Goal: Book appointment/travel/reservation

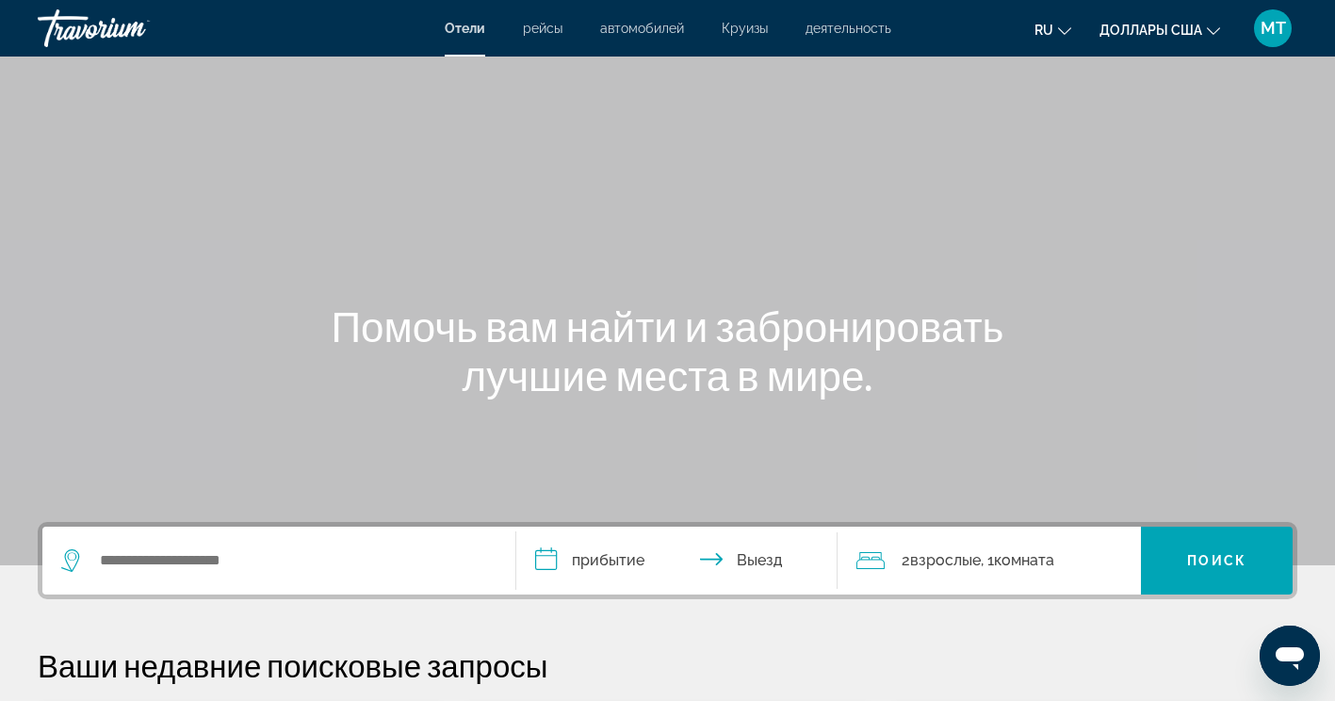
click at [820, 198] on div "Основное содержание" at bounding box center [667, 282] width 1335 height 565
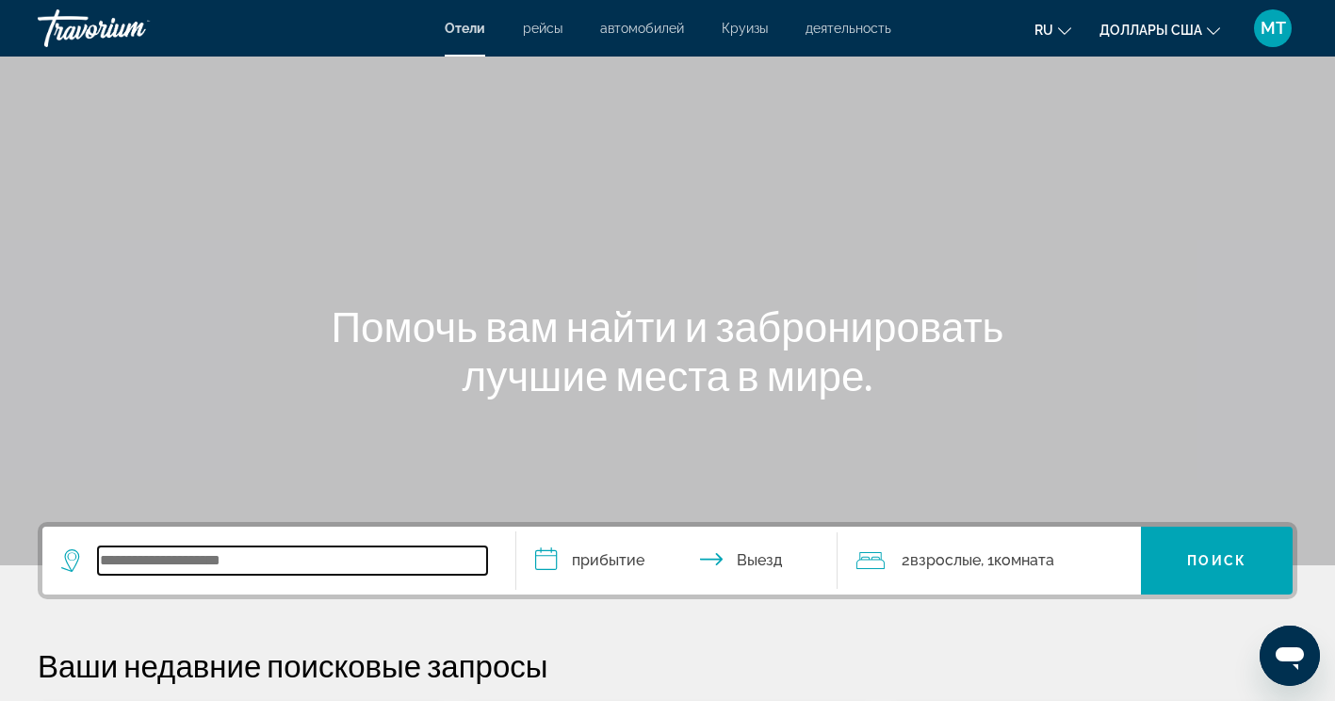
click at [316, 561] on input "Виджет поиска" at bounding box center [292, 561] width 389 height 28
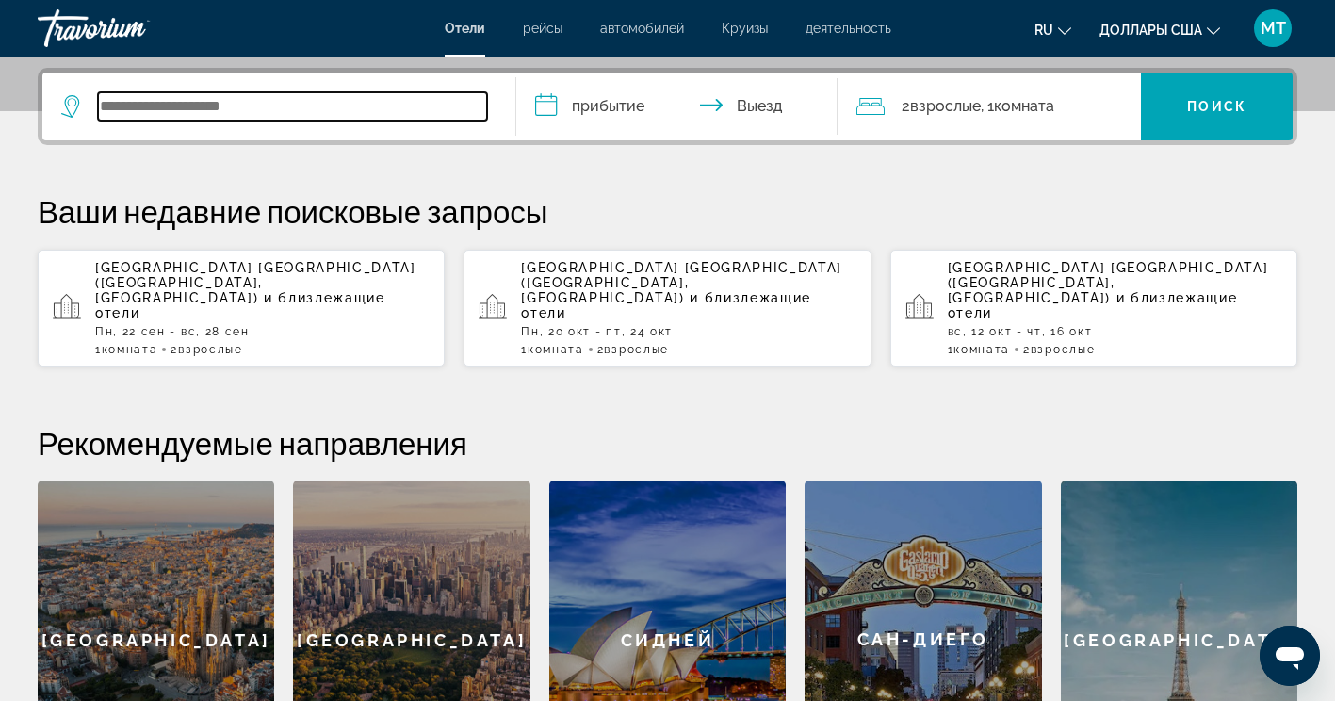
scroll to position [461, 0]
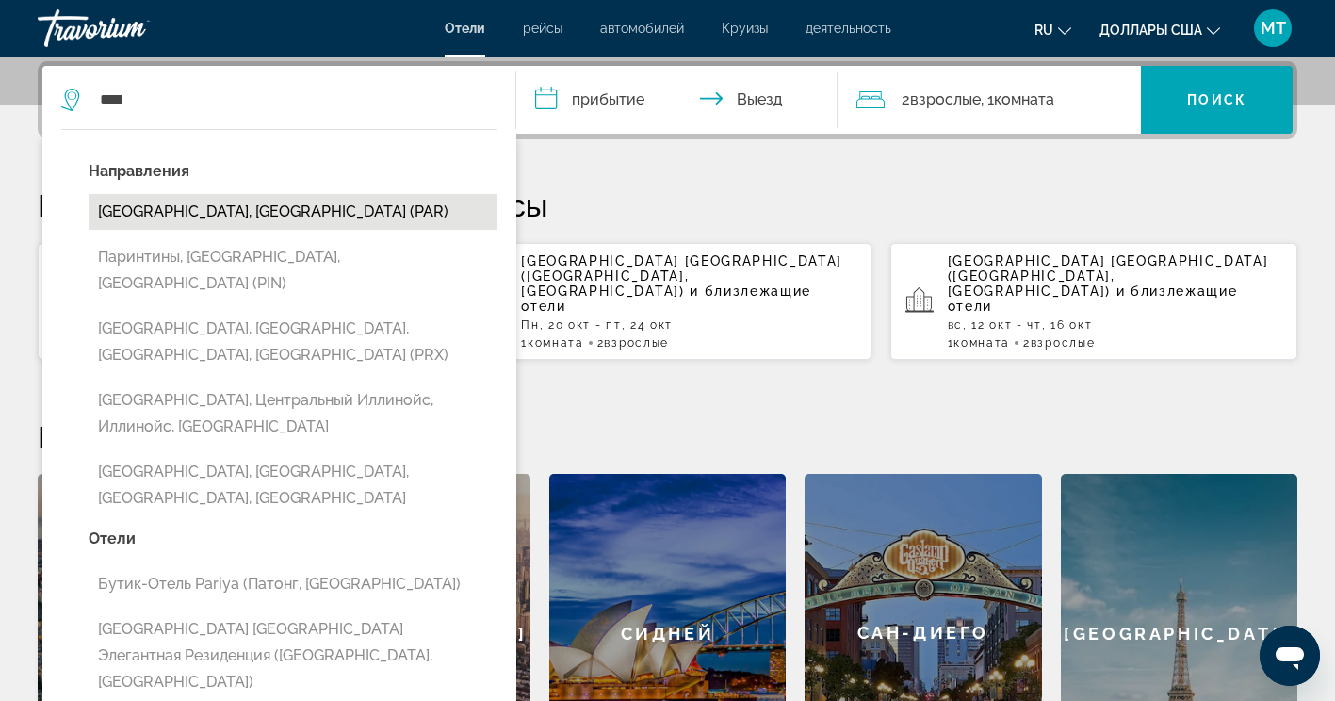
click at [296, 210] on button "[GEOGRAPHIC_DATA], [GEOGRAPHIC_DATA] (PAR)" at bounding box center [293, 212] width 409 height 36
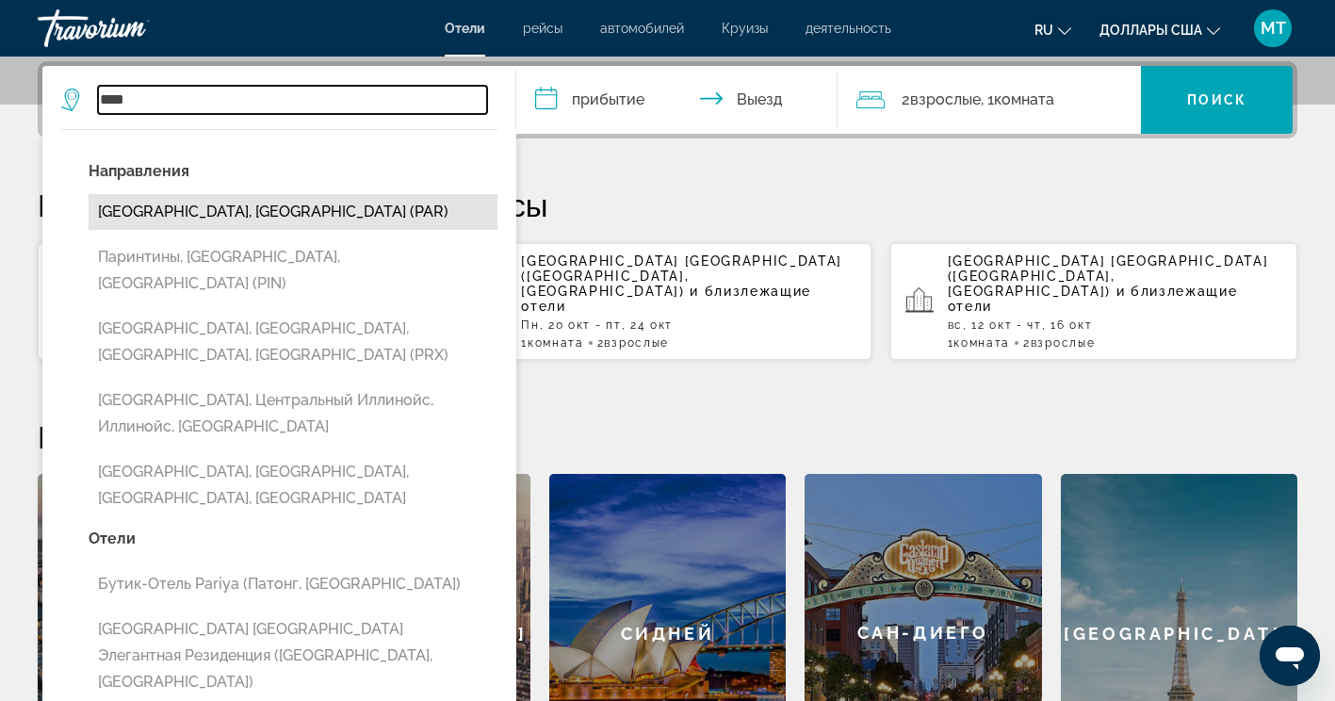
type input "**********"
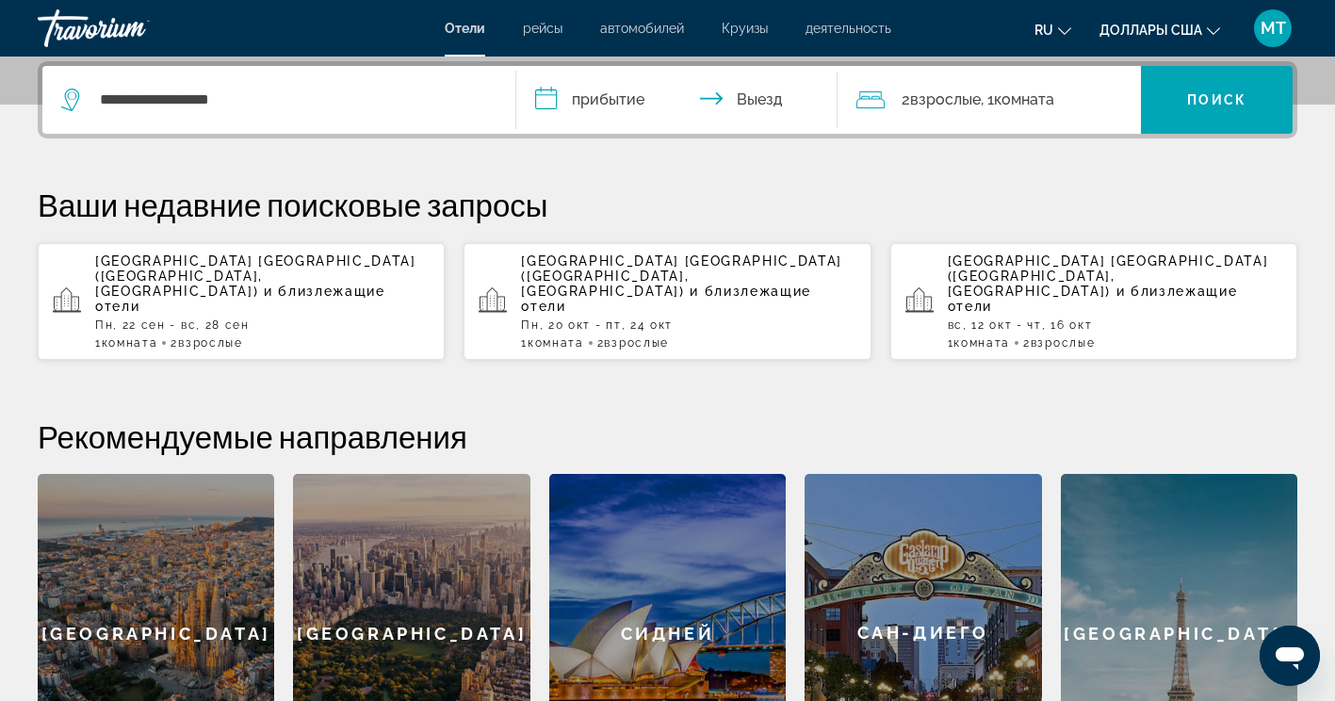
click at [603, 97] on input "**********" at bounding box center [681, 103] width 330 height 74
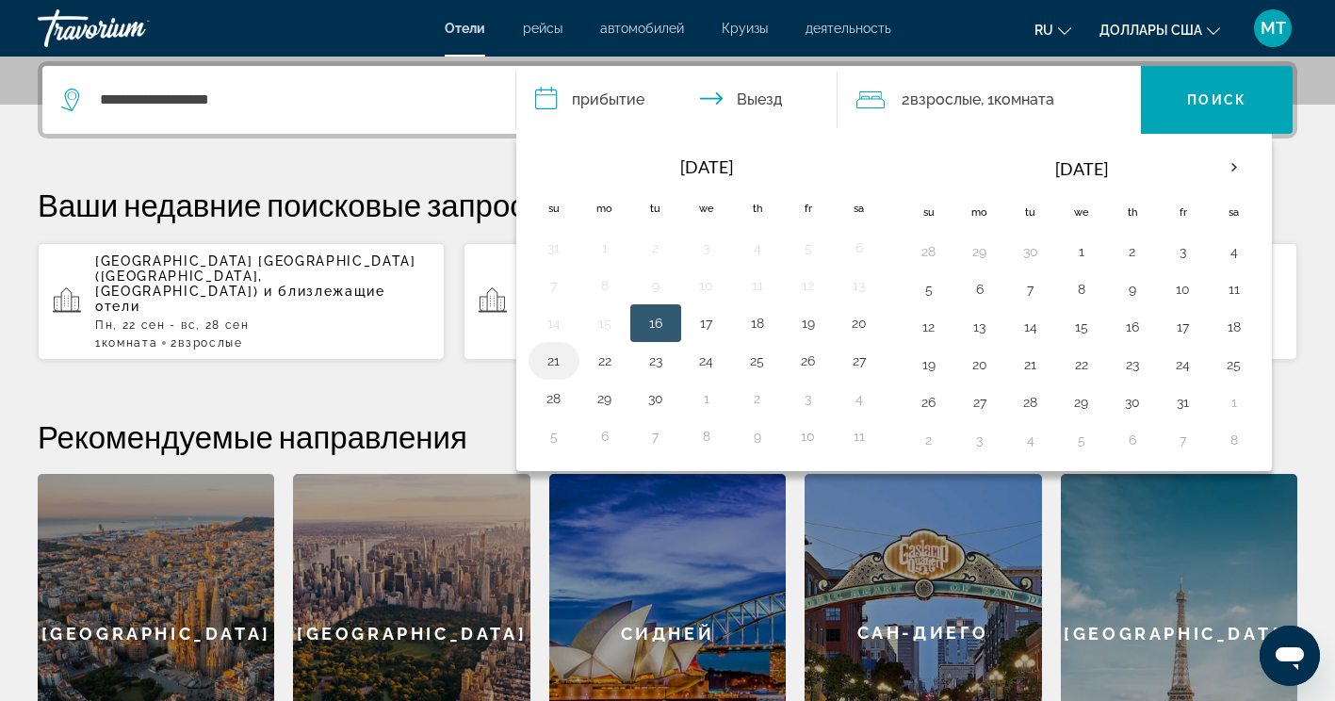
click at [550, 356] on button "21" at bounding box center [554, 361] width 30 height 26
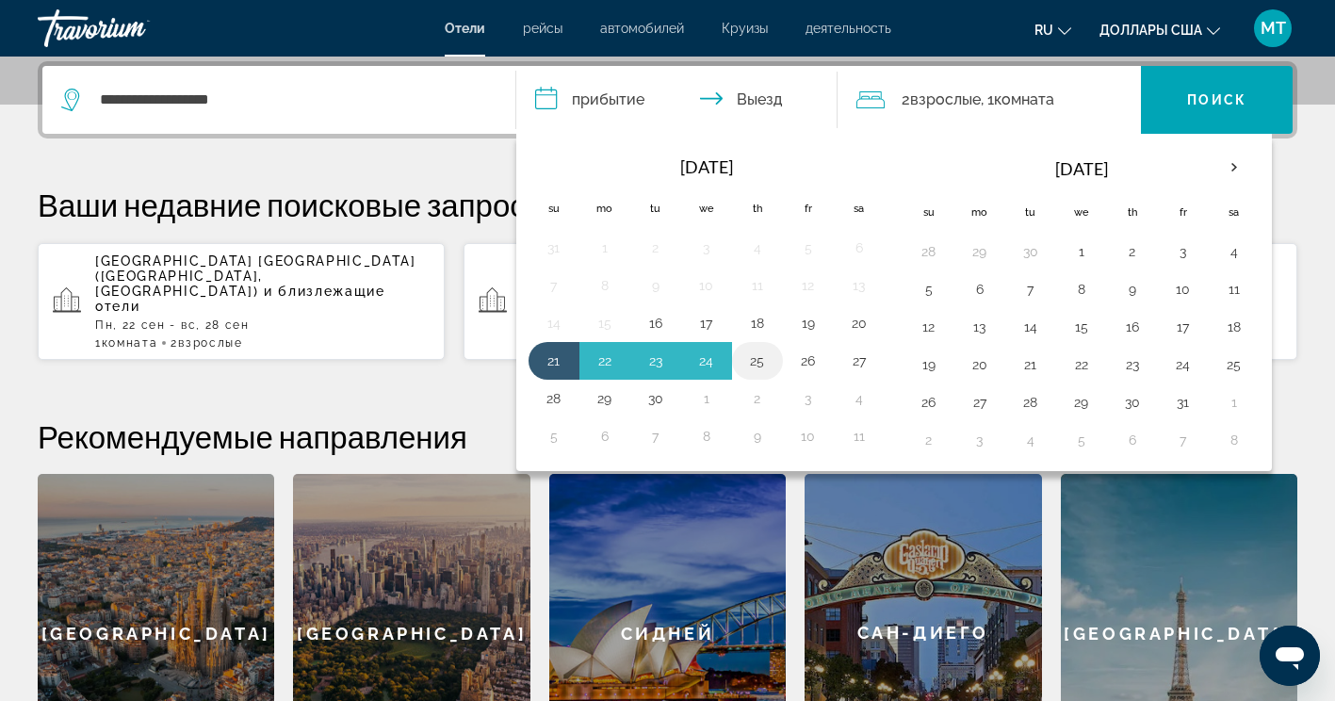
click at [755, 353] on button "25" at bounding box center [758, 361] width 30 height 26
type input "**********"
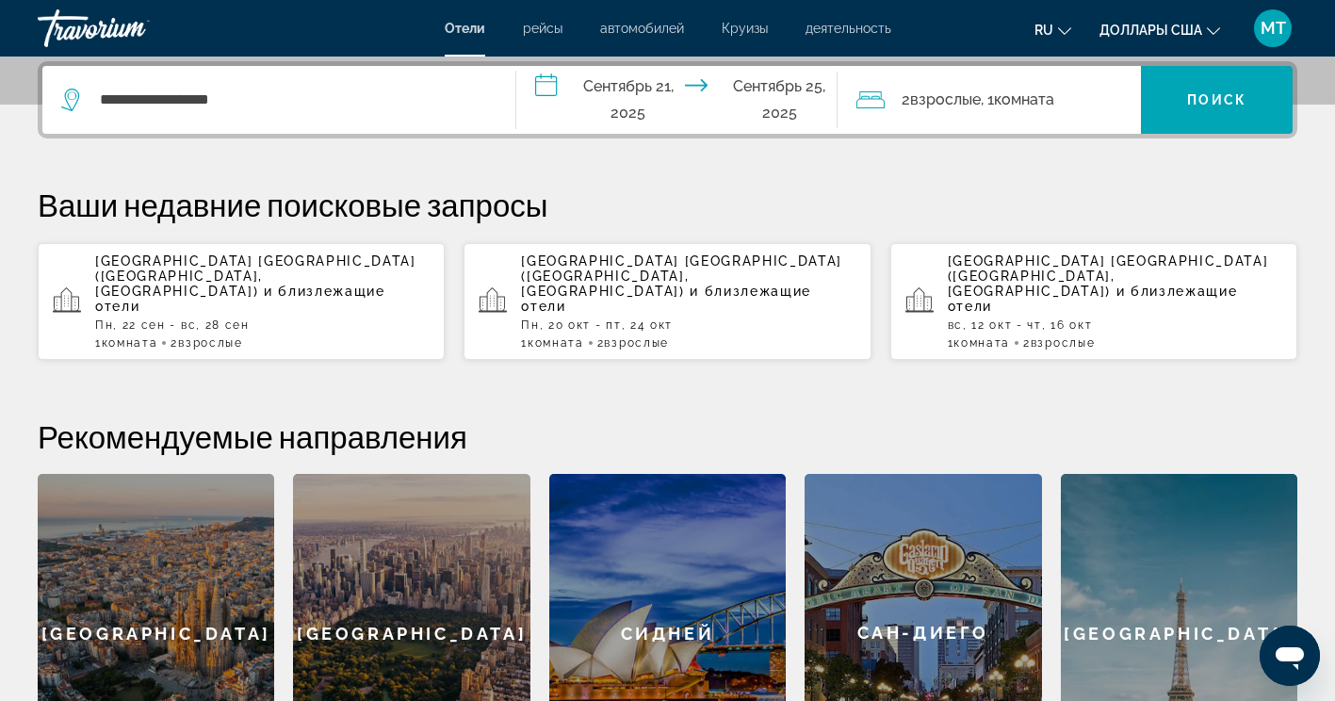
click at [971, 95] on span "Взрослые" at bounding box center [945, 99] width 71 height 18
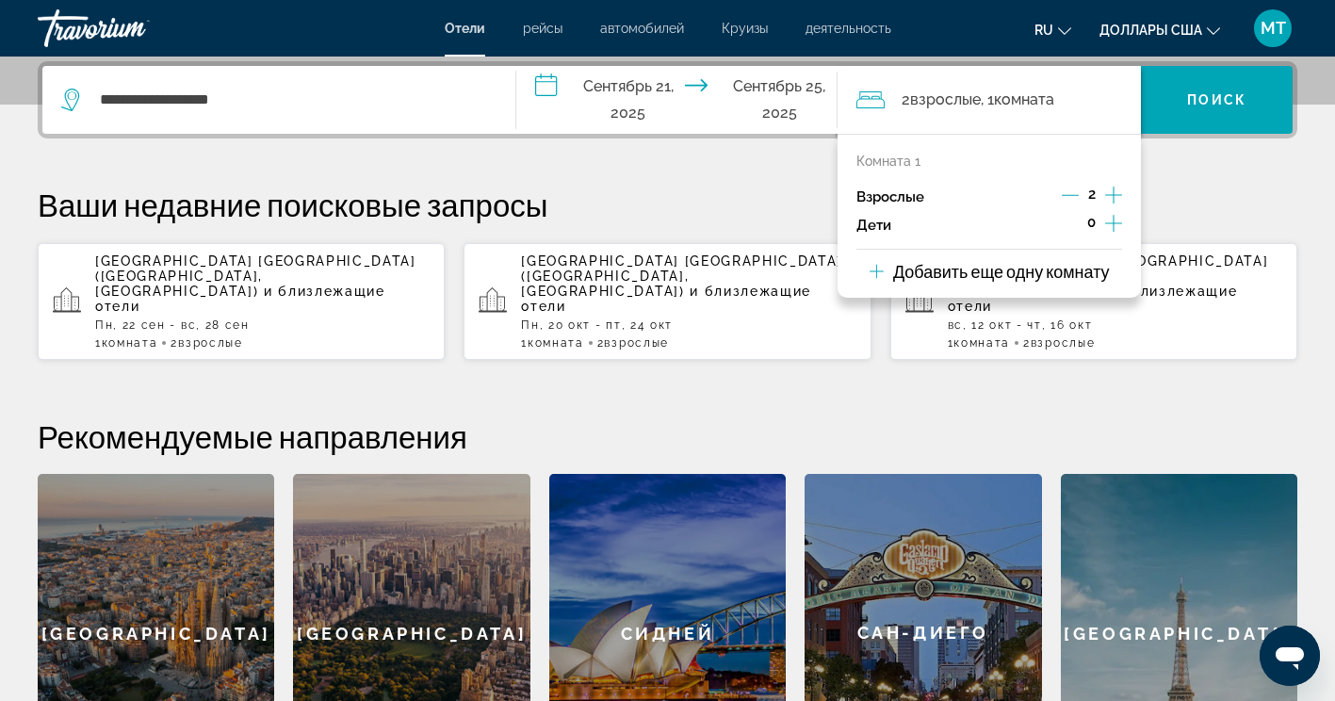
click at [678, 207] on p "Ваши недавние поисковые запросы" at bounding box center [668, 205] width 1260 height 38
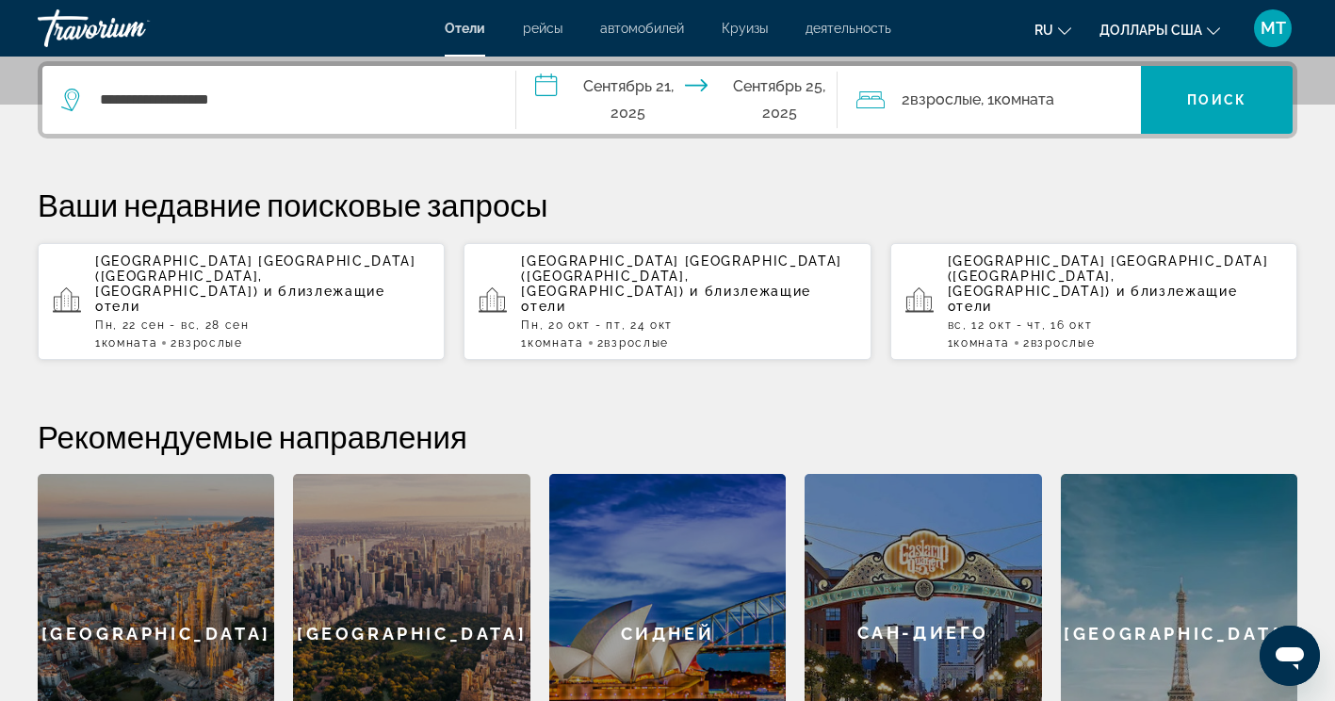
click at [1105, 177] on div "**********" at bounding box center [667, 426] width 1335 height 731
click at [1227, 102] on span "Поиск" at bounding box center [1216, 99] width 59 height 15
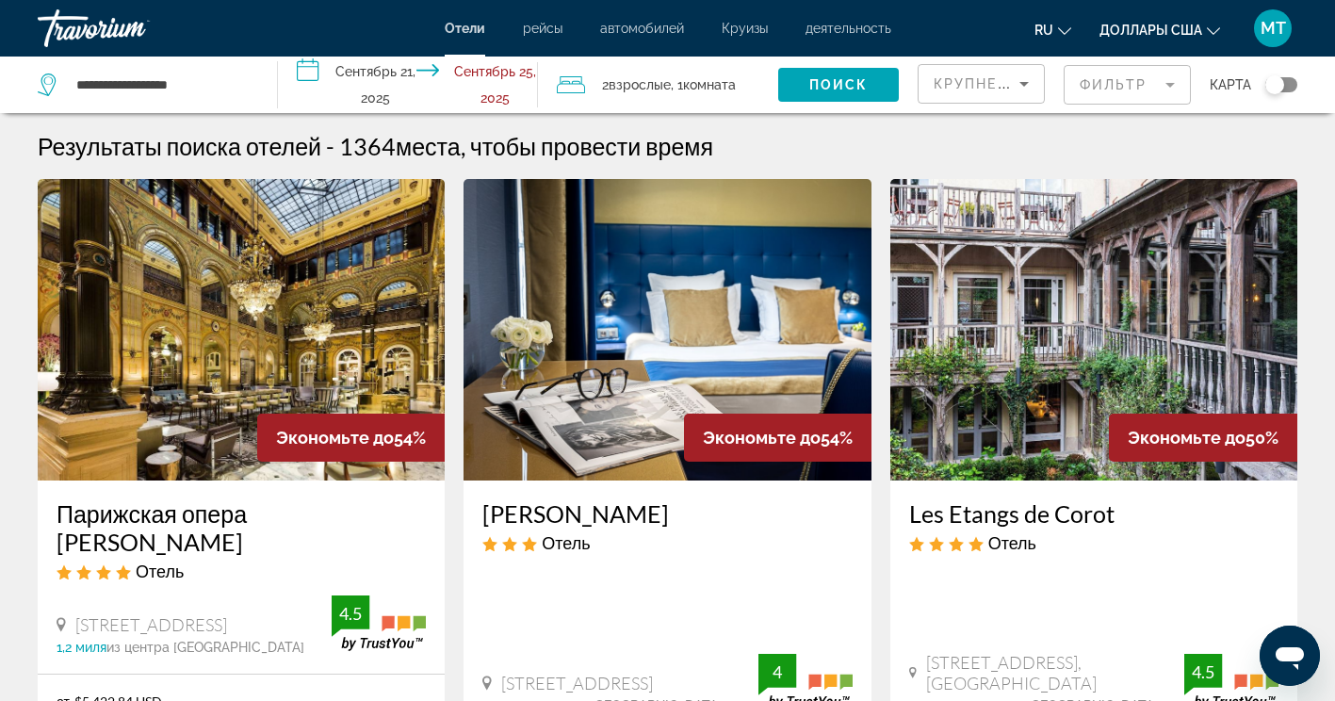
click at [1278, 81] on div "Переключить карту" at bounding box center [1275, 84] width 19 height 19
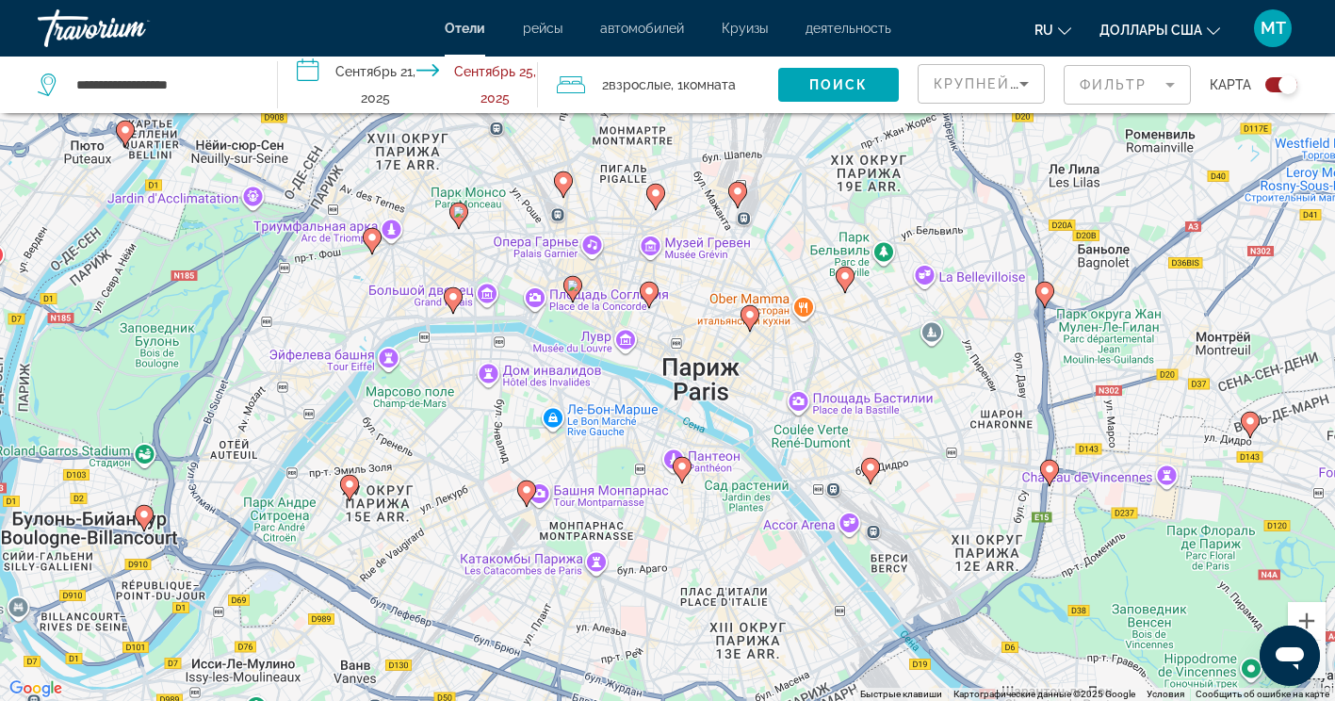
drag, startPoint x: 756, startPoint y: 293, endPoint x: 756, endPoint y: 377, distance: 83.9
click at [756, 377] on div "Чтобы активировать перетаскивание с помощью клавиатуры, нажмите Alt + Ввод. Пос…" at bounding box center [667, 350] width 1335 height 701
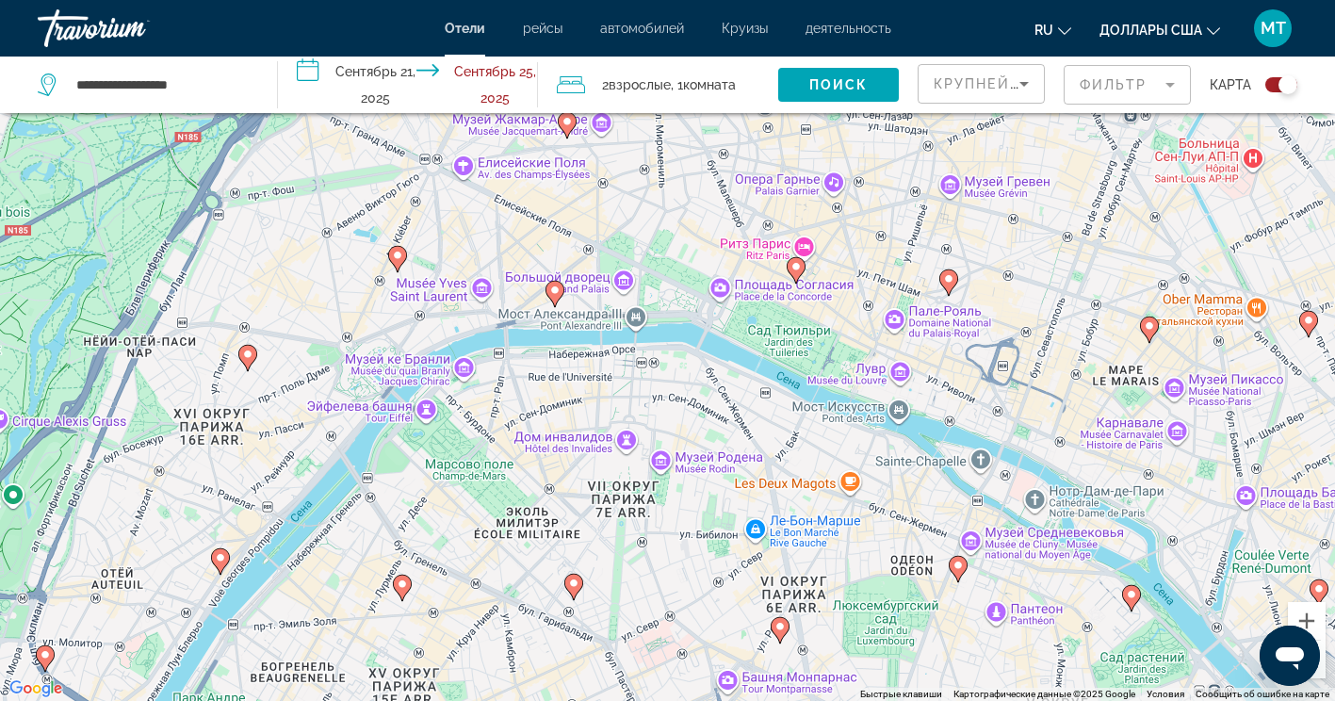
drag, startPoint x: 482, startPoint y: 163, endPoint x: 482, endPoint y: 241, distance: 78.2
click at [482, 241] on div "Чтобы активировать перетаскивание с помощью клавиатуры, нажмите Alt + Ввод. Пос…" at bounding box center [667, 350] width 1335 height 701
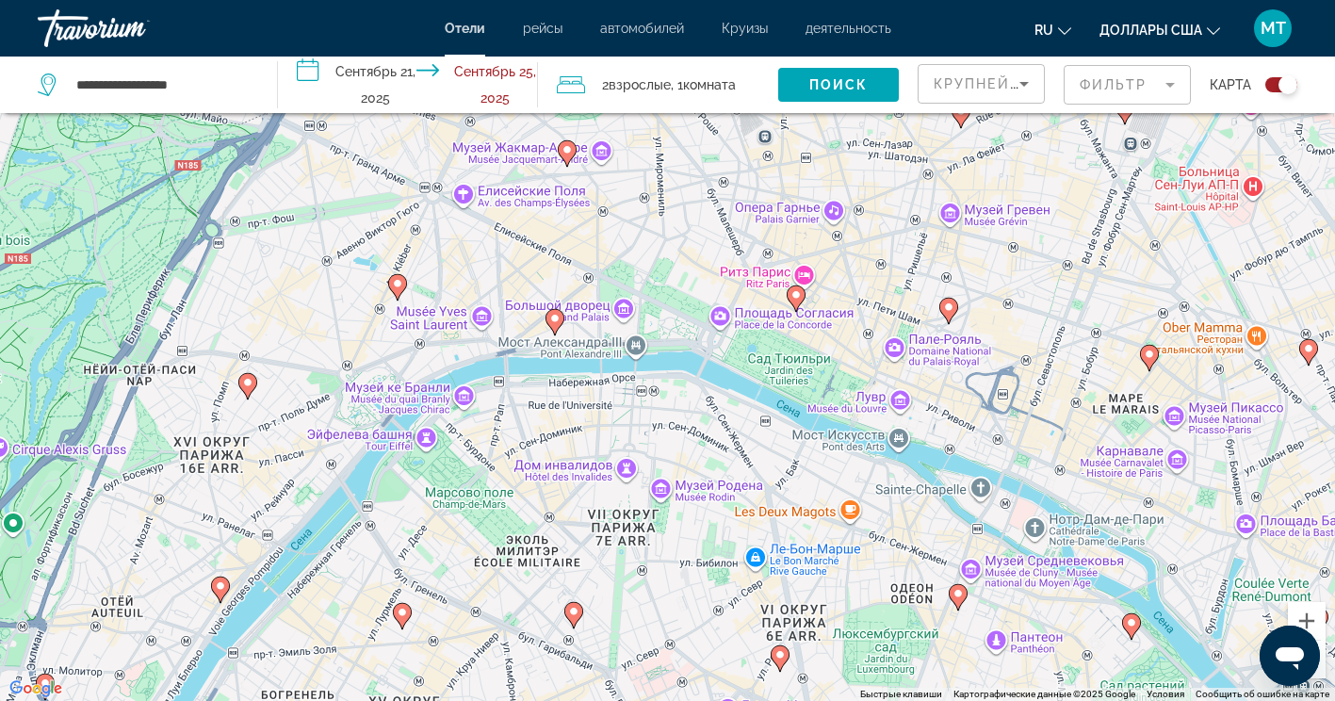
click at [1278, 85] on div "Переключить карту" at bounding box center [1282, 84] width 32 height 15
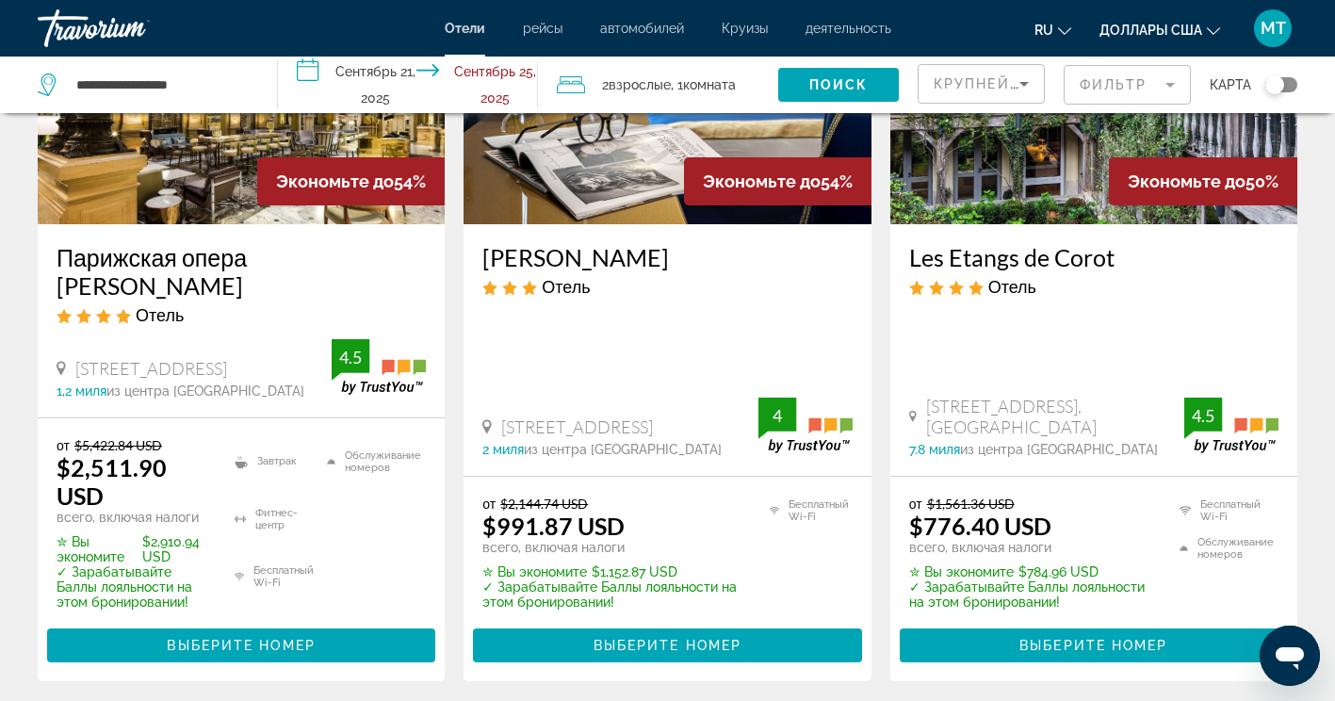
scroll to position [264, 0]
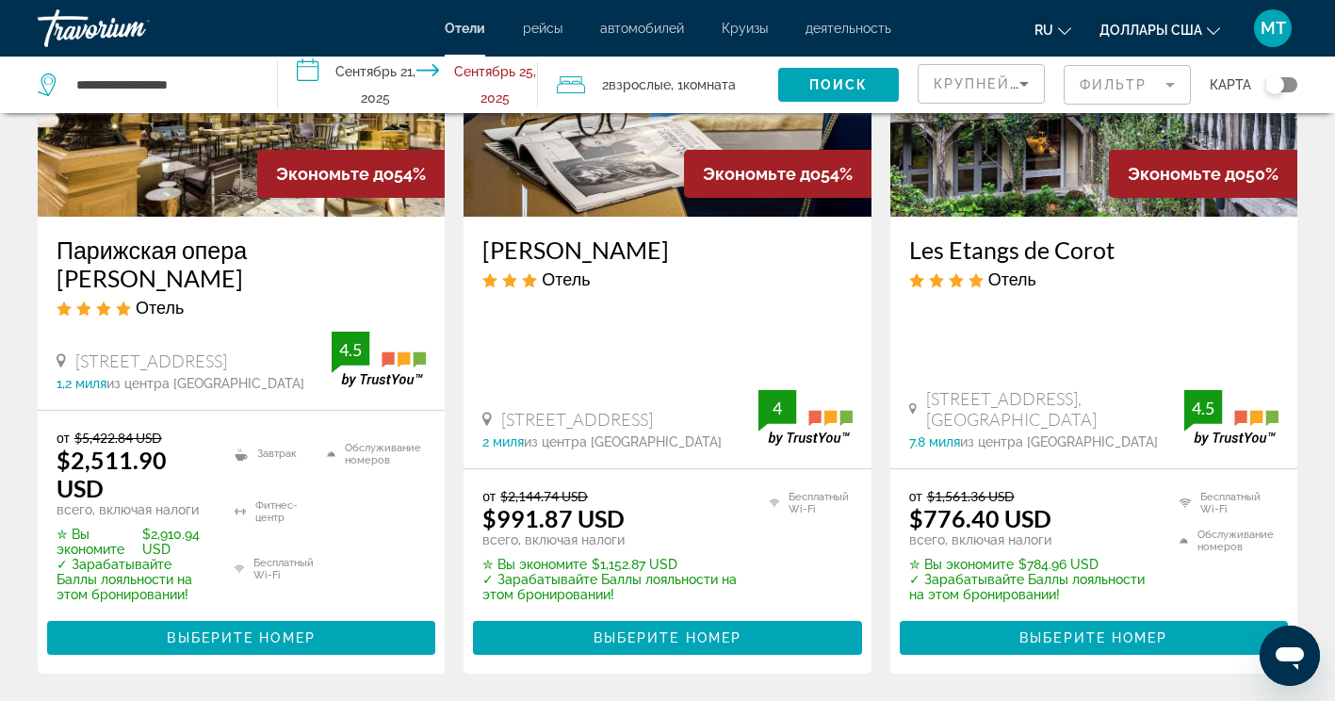
click at [937, 424] on div "Les Etangs de Corot Отель [STREET_ADDRESS], [GEOGRAPHIC_DATA] 7.8 миля из центр…" at bounding box center [1094, 343] width 407 height 252
click at [1113, 90] on mat-form-field "Фильтр" at bounding box center [1127, 85] width 127 height 40
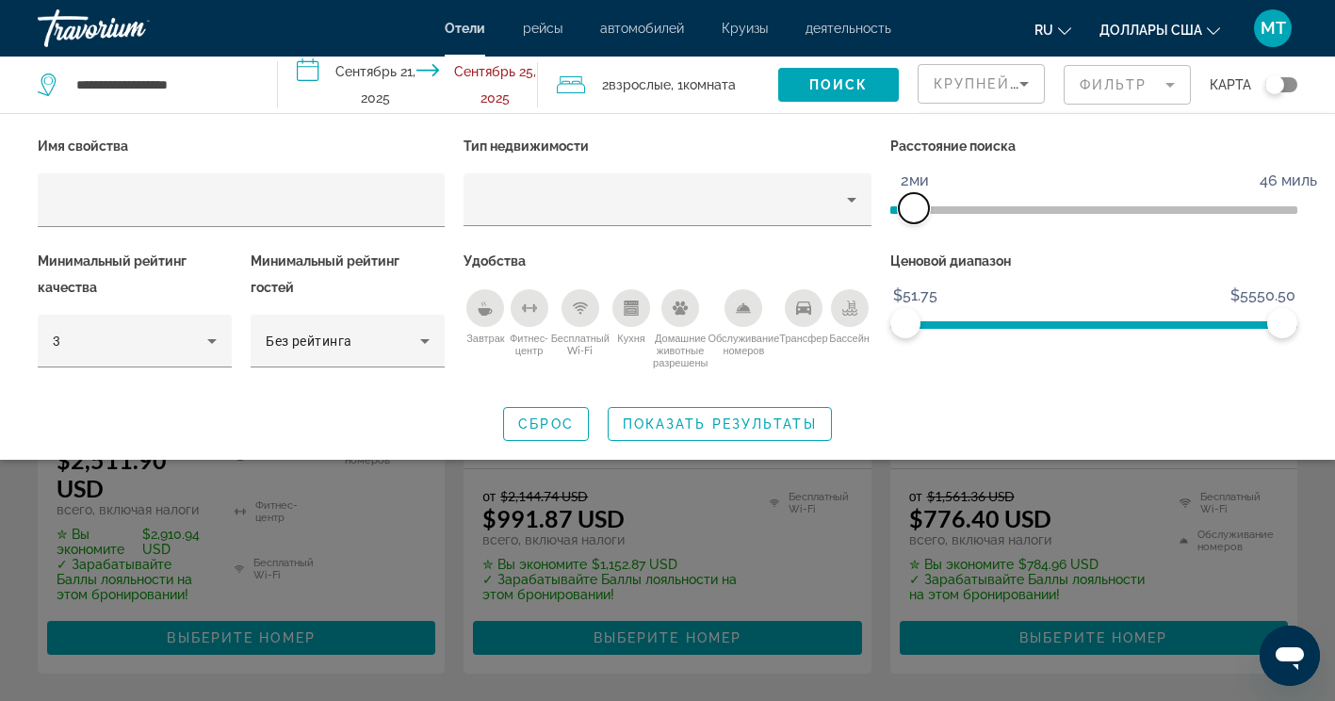
drag, startPoint x: 1153, startPoint y: 201, endPoint x: 912, endPoint y: 216, distance: 241.7
click at [912, 216] on span "ngx-слайдер" at bounding box center [914, 208] width 30 height 30
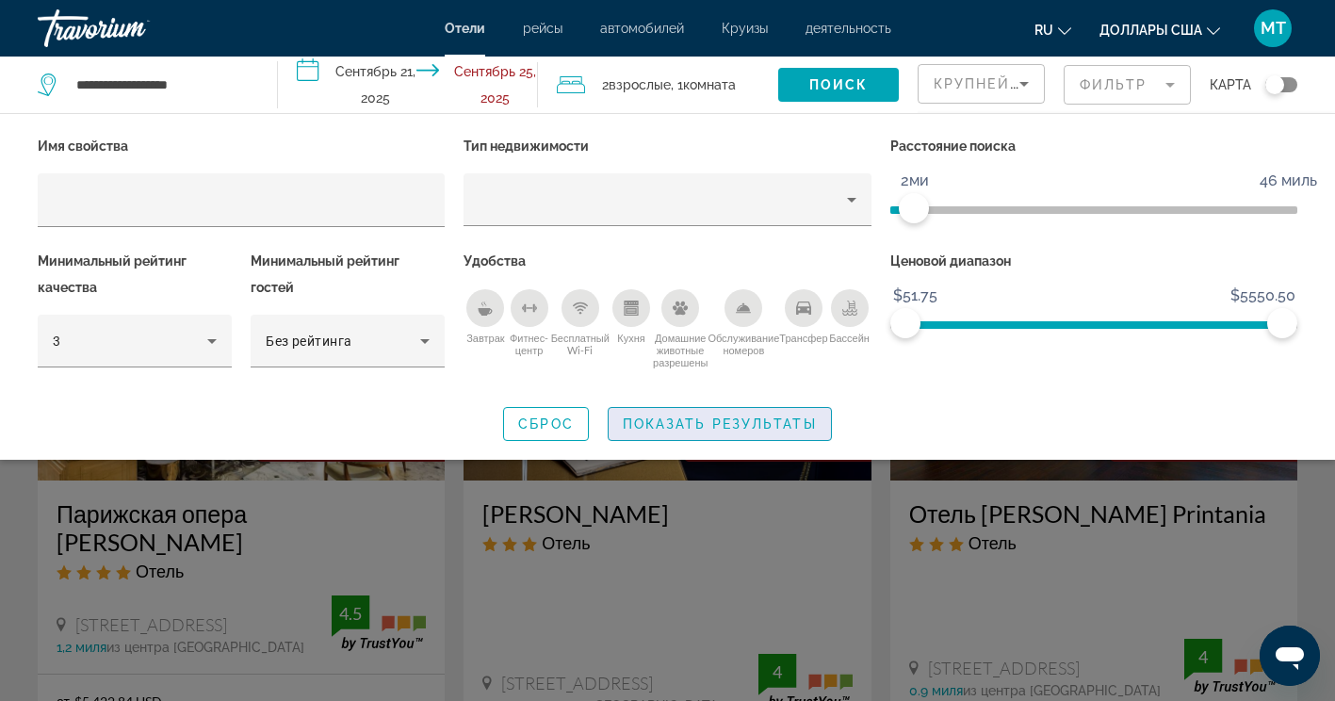
click at [700, 421] on span "Показать результаты" at bounding box center [720, 424] width 194 height 15
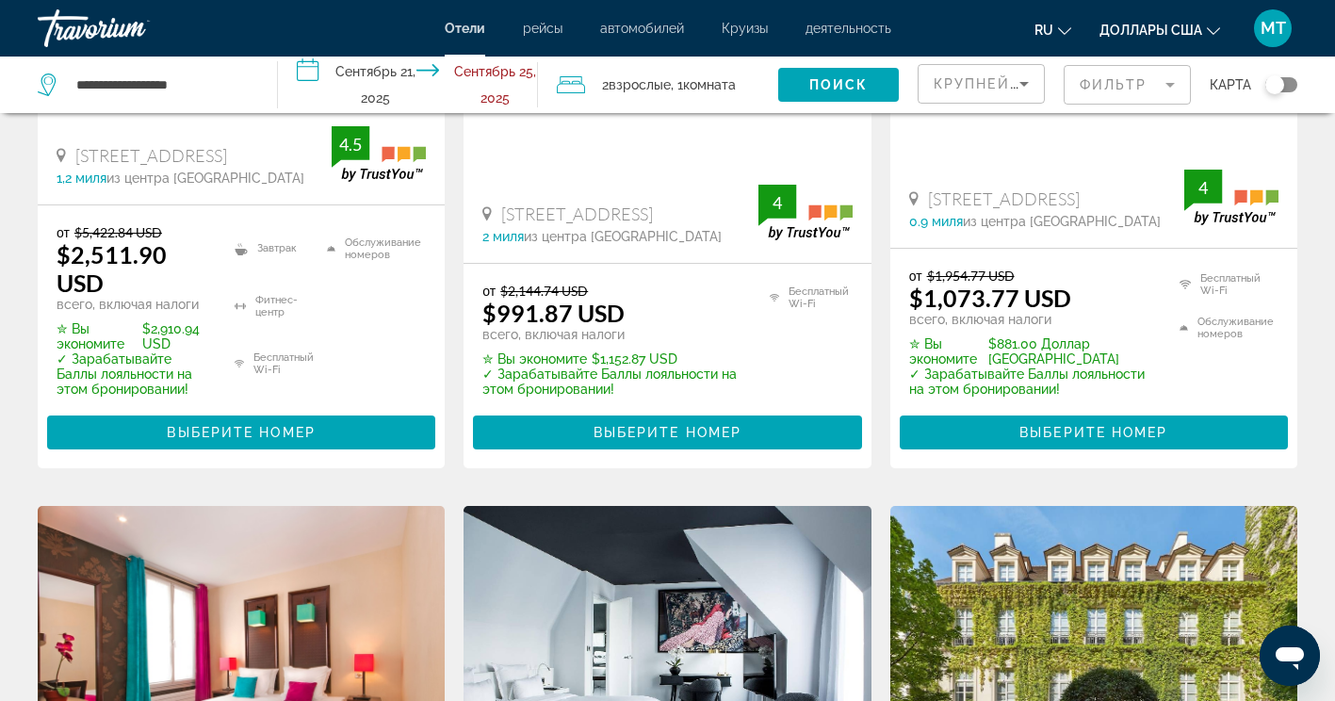
scroll to position [468, 0]
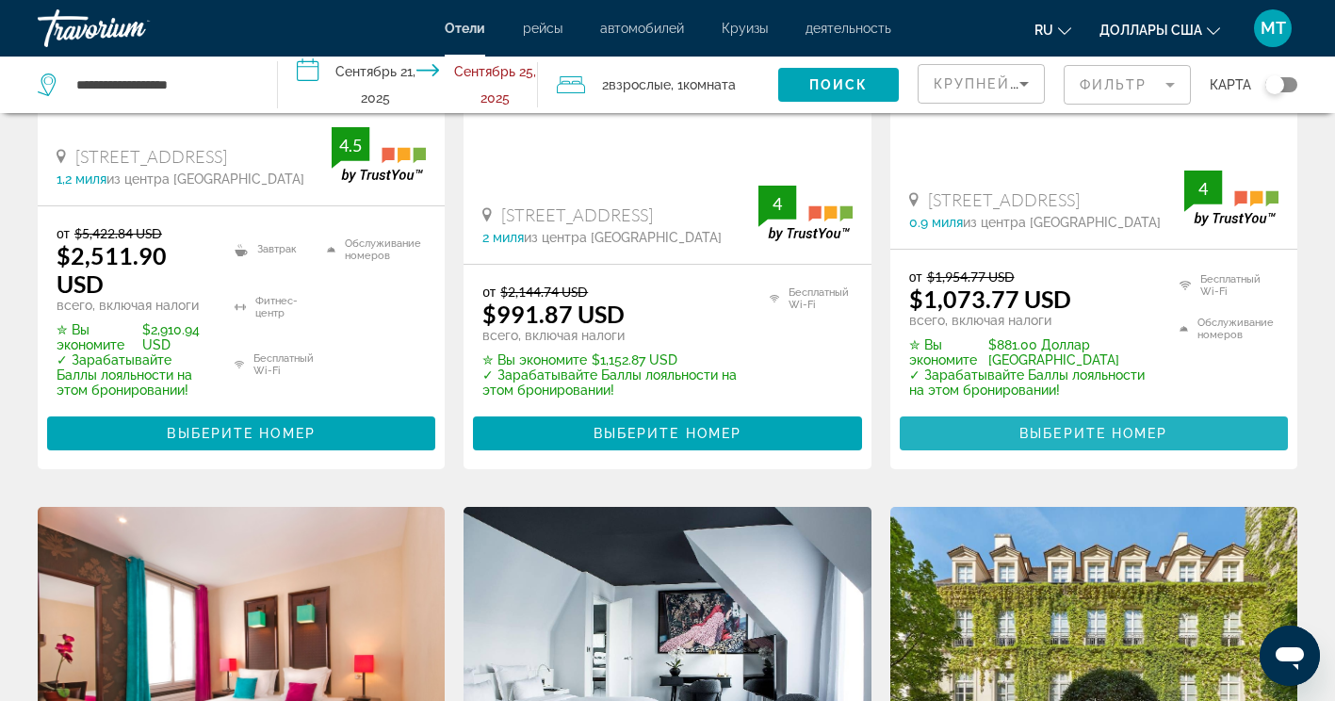
click at [1059, 426] on span "Выберите номер" at bounding box center [1094, 433] width 148 height 15
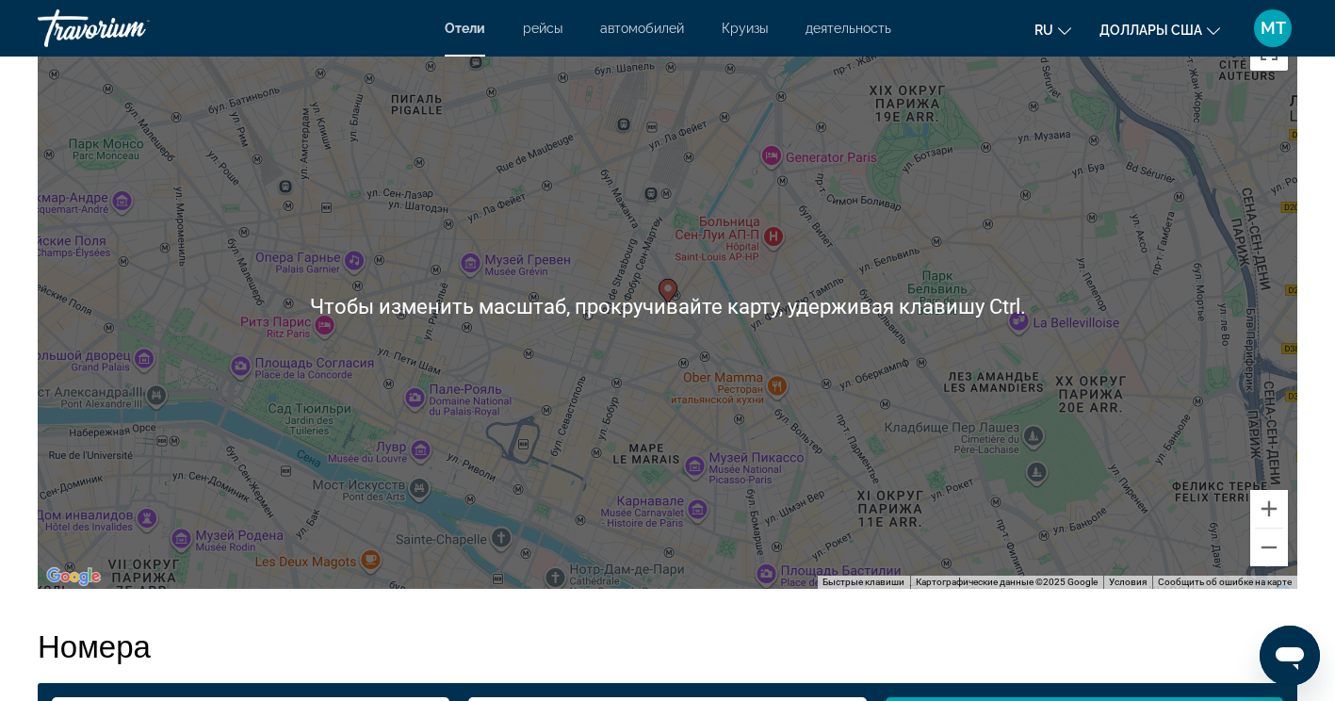
scroll to position [1872, 0]
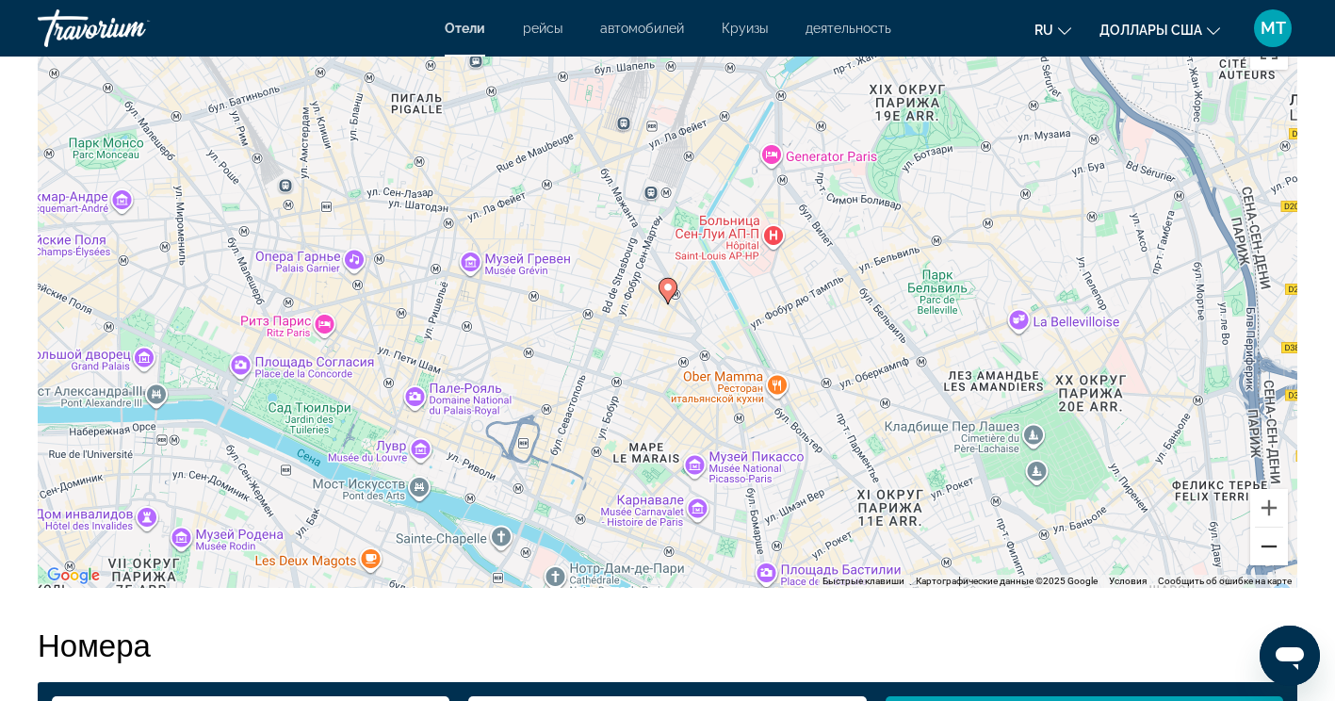
click at [1272, 548] on button "Уменьшить" at bounding box center [1269, 547] width 38 height 38
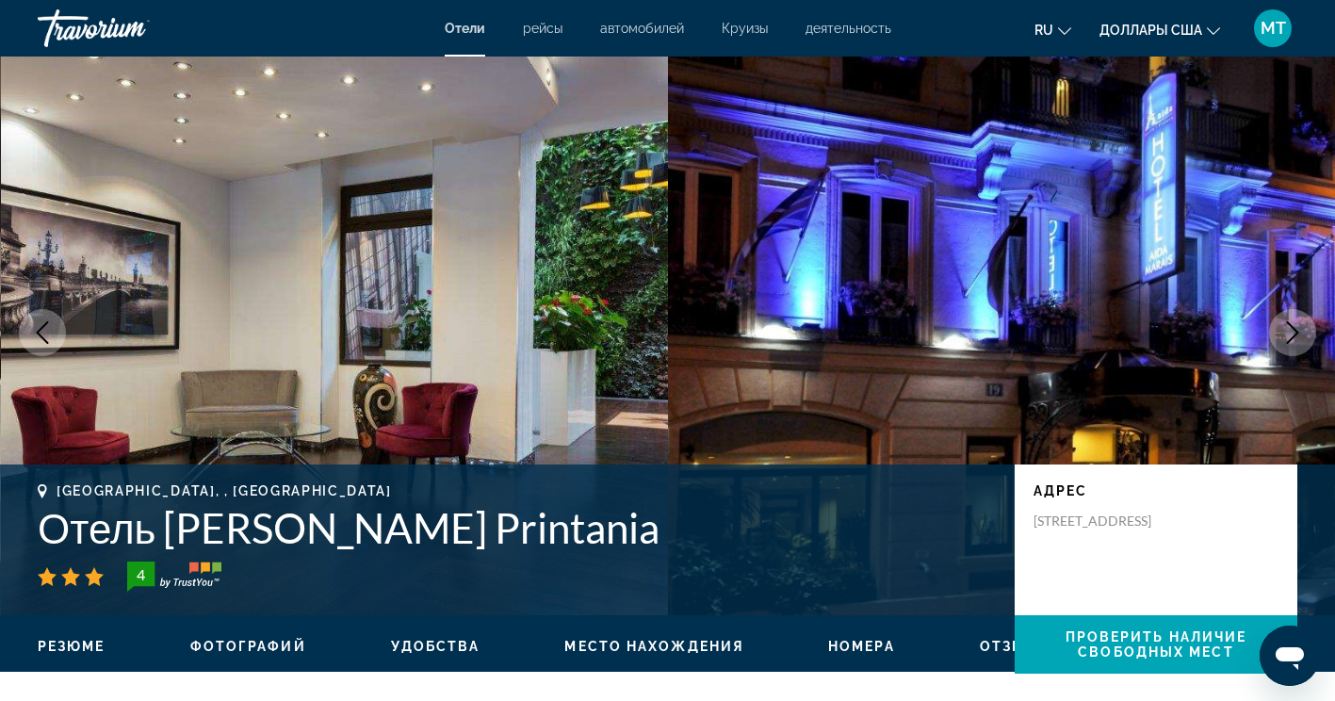
scroll to position [0, 0]
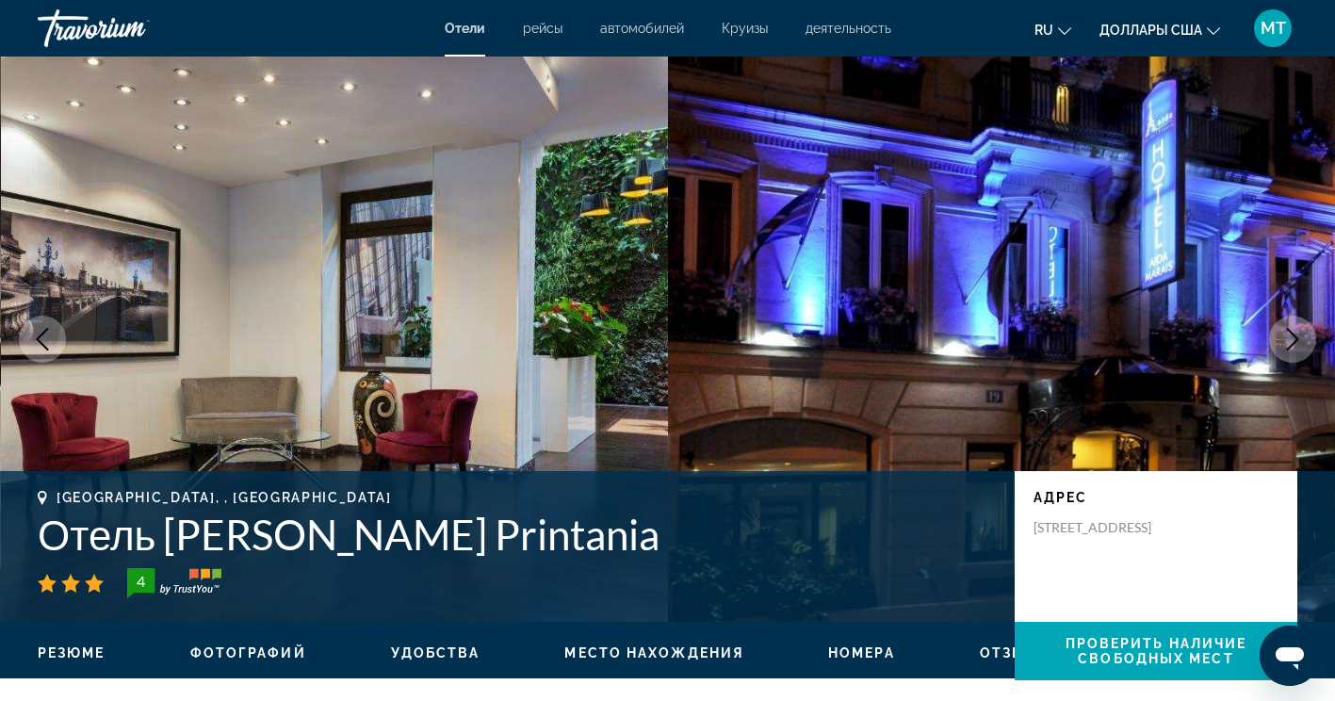
click at [839, 33] on span "деятельность" at bounding box center [849, 28] width 86 height 15
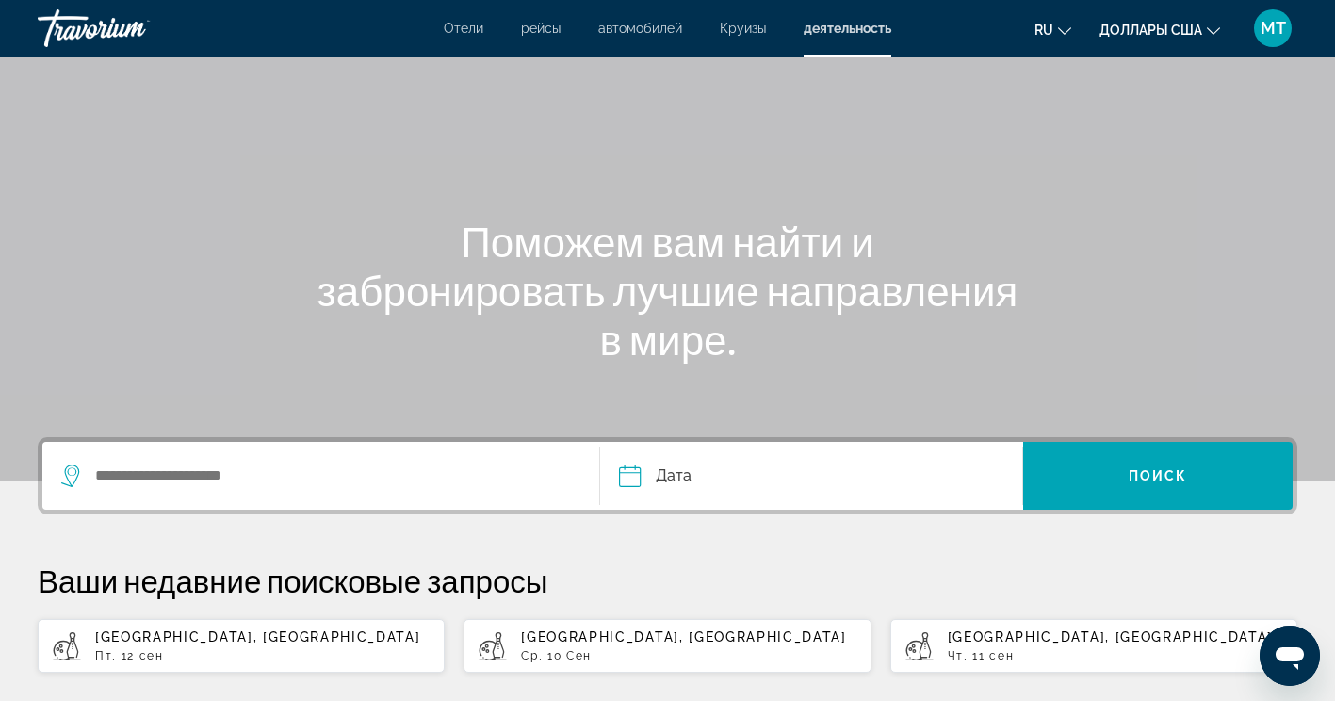
scroll to position [86, 0]
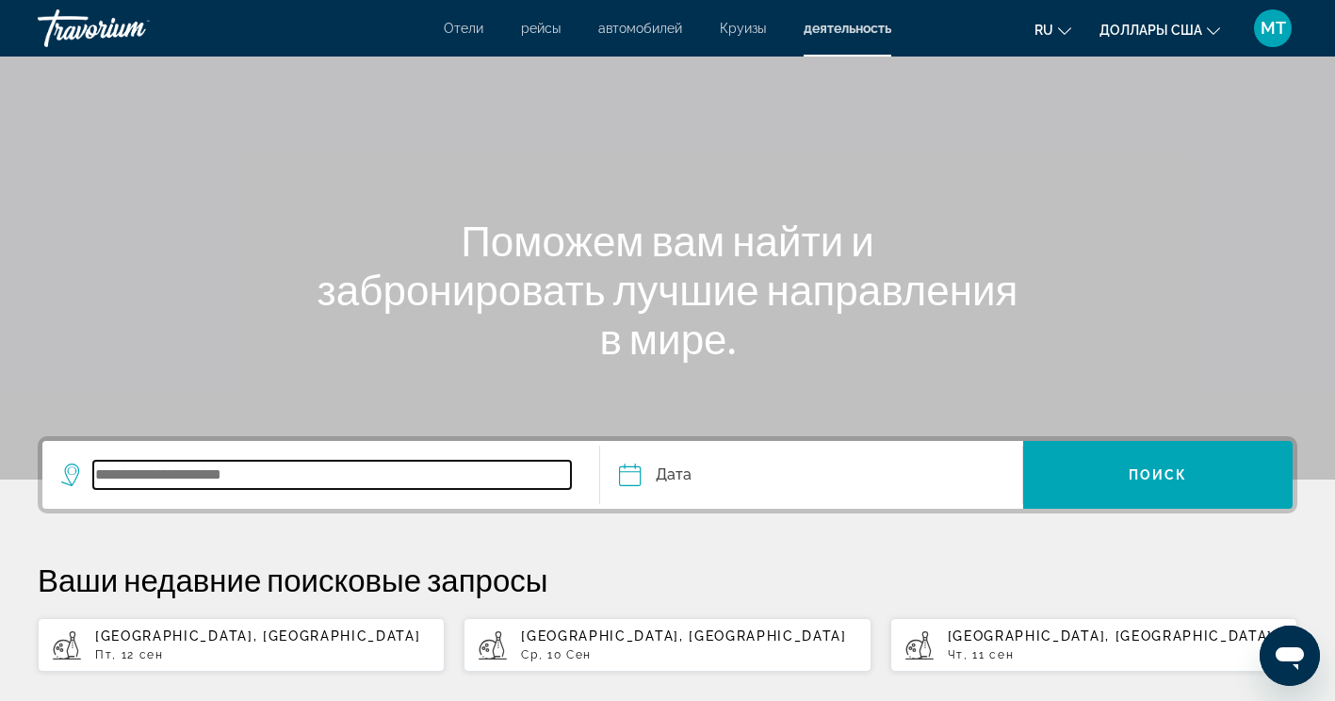
click at [307, 468] on input "Виджет поиска" at bounding box center [332, 475] width 478 height 28
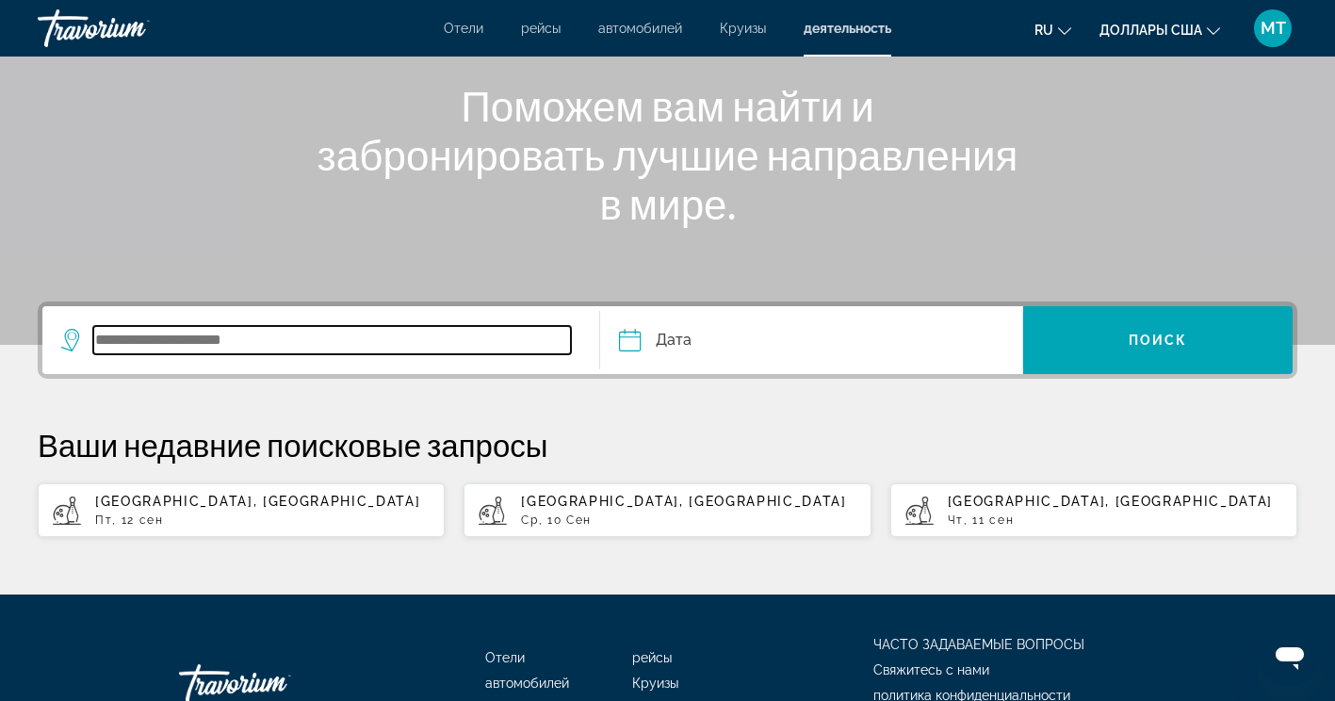
scroll to position [345, 0]
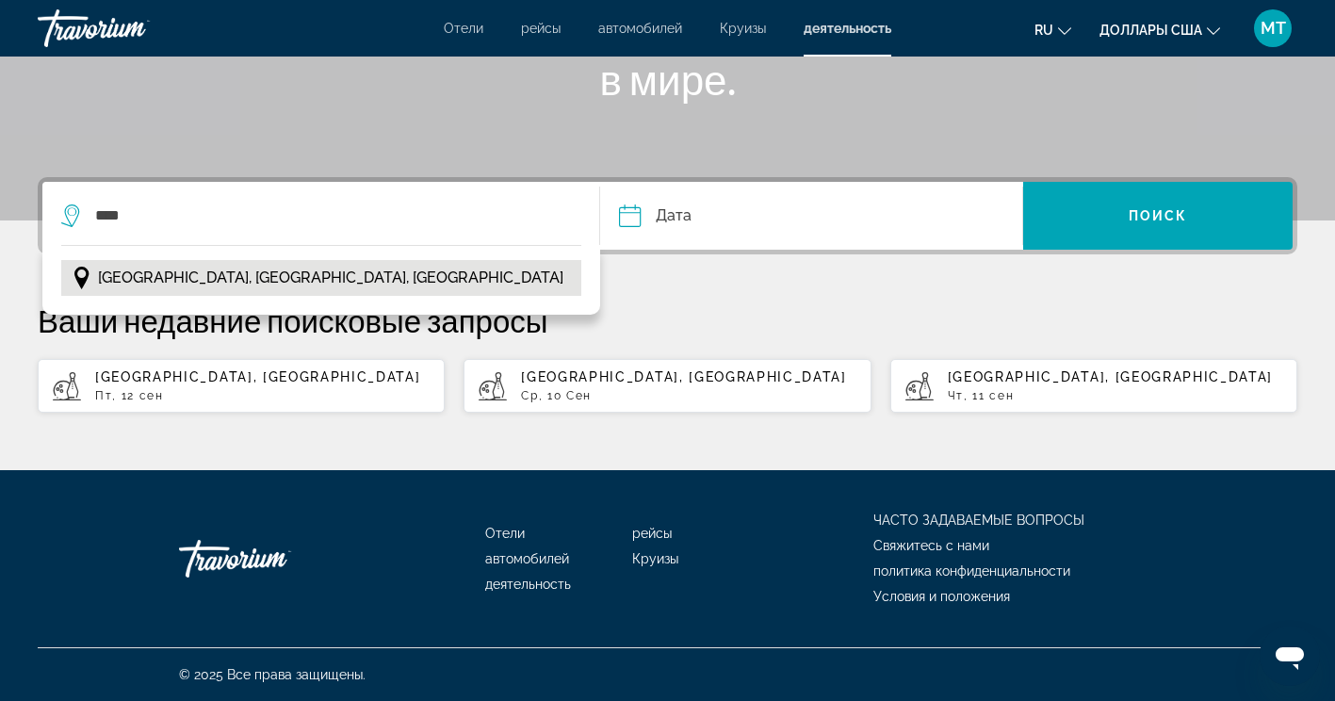
click at [347, 287] on button "[GEOGRAPHIC_DATA], [GEOGRAPHIC_DATA], [GEOGRAPHIC_DATA]" at bounding box center [321, 278] width 520 height 36
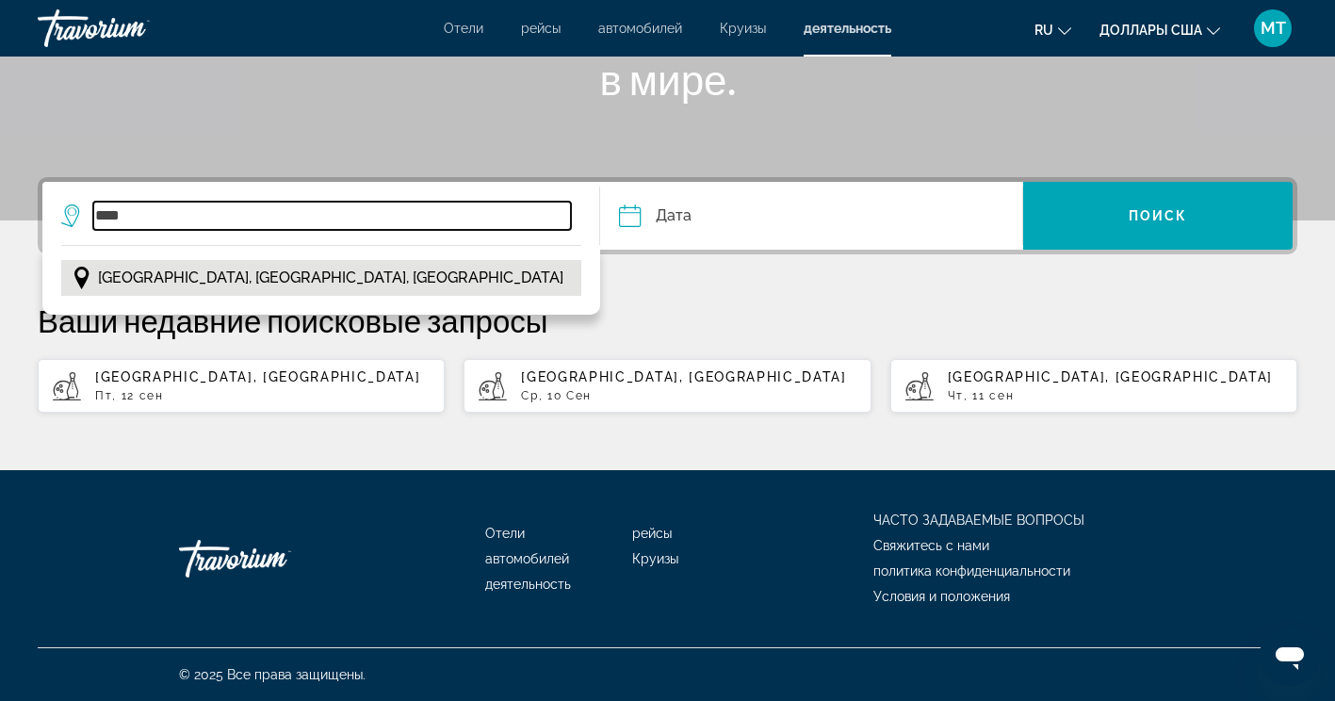
type input "**********"
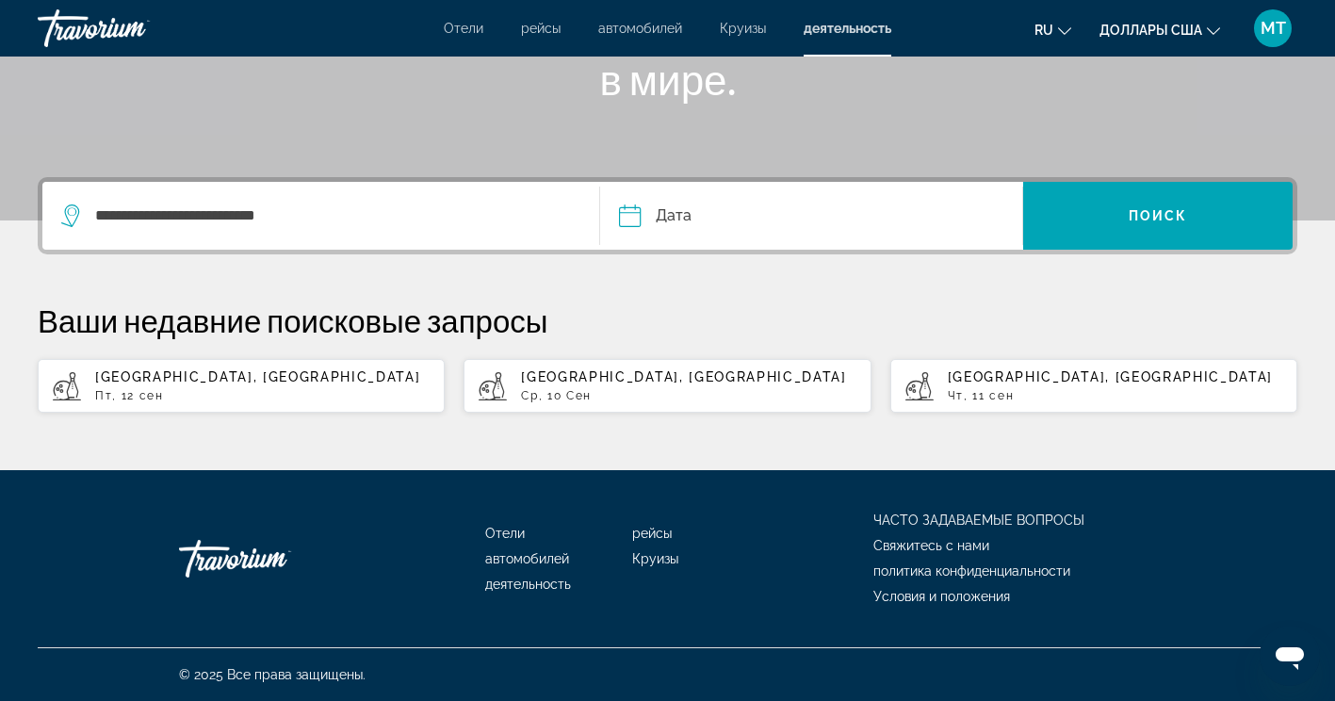
click at [705, 215] on input "Дата" at bounding box center [718, 219] width 209 height 74
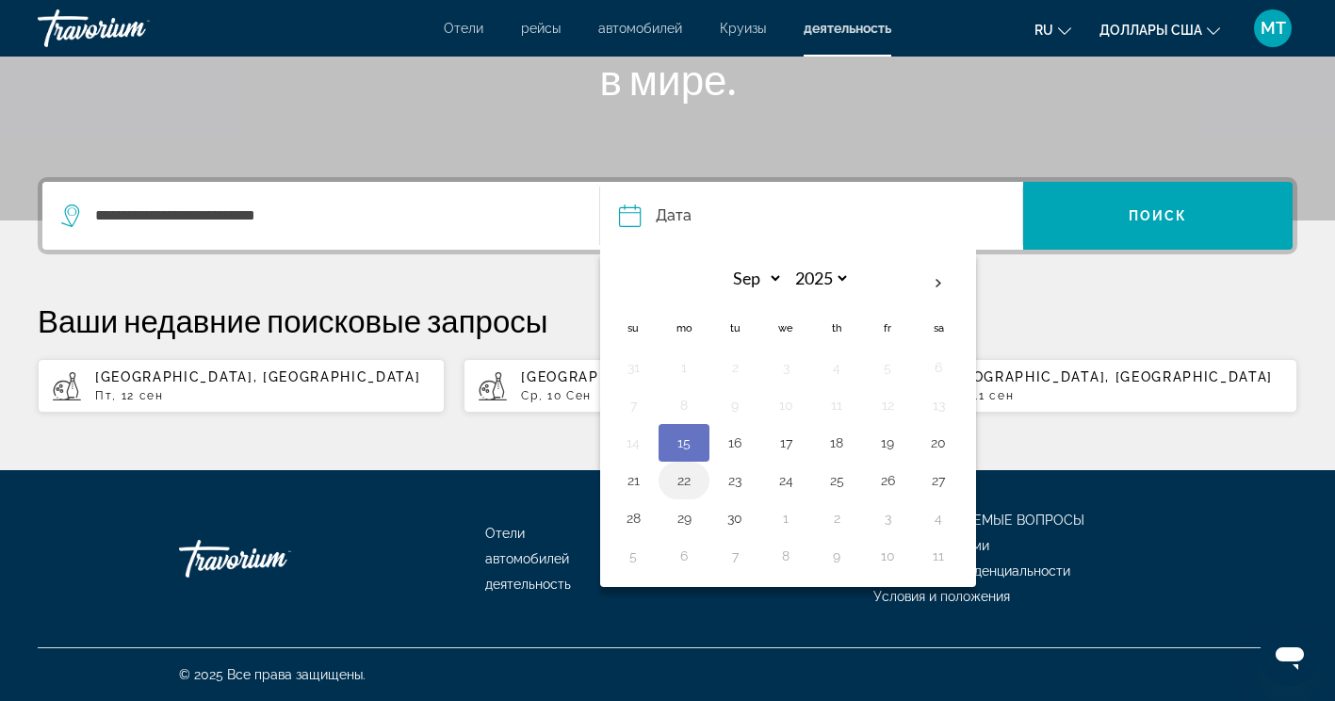
click at [697, 475] on button "22" at bounding box center [684, 480] width 30 height 26
type input "**********"
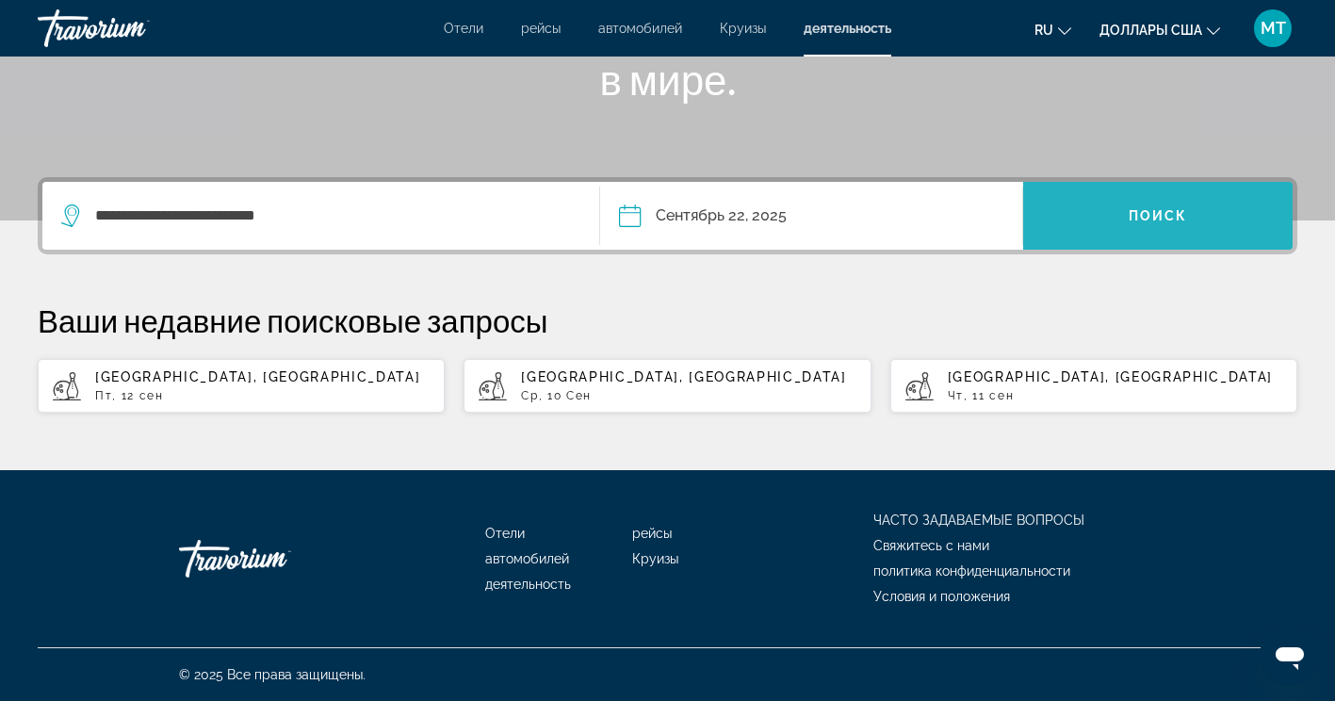
click at [1091, 228] on span "Виджет поиска" at bounding box center [1158, 215] width 270 height 45
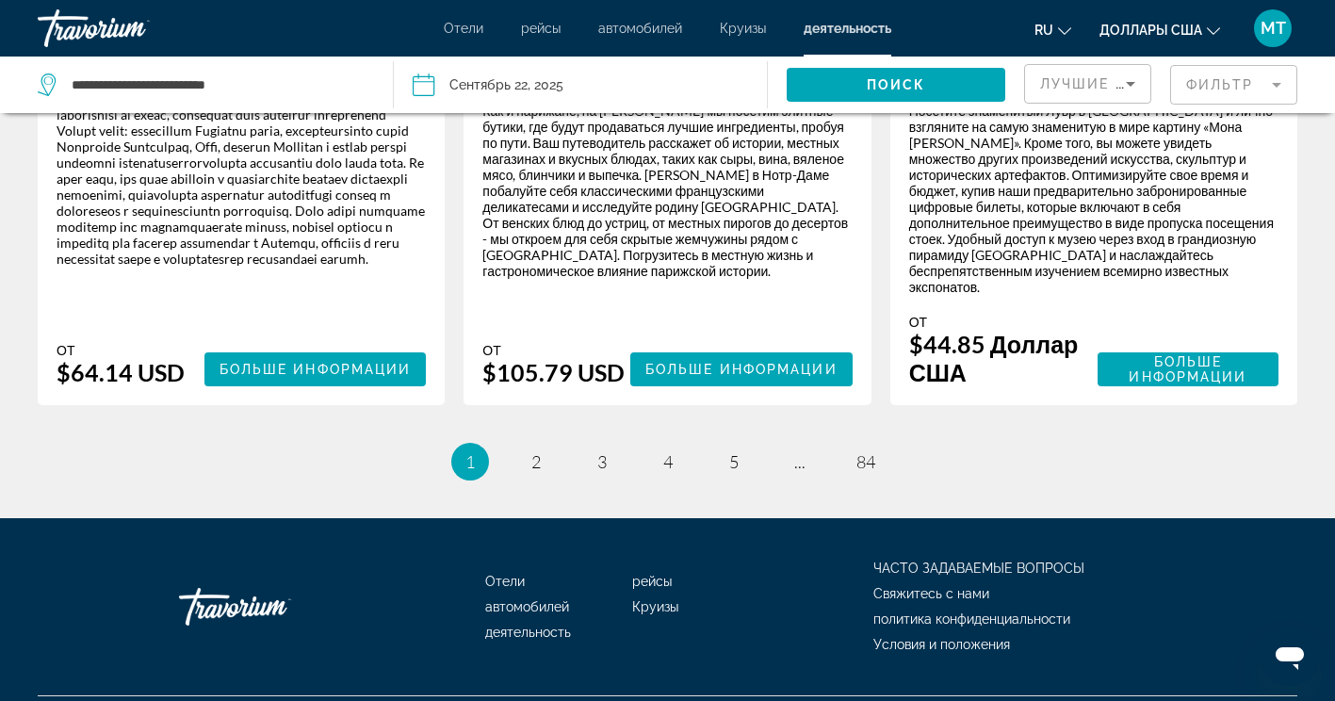
scroll to position [3431, 0]
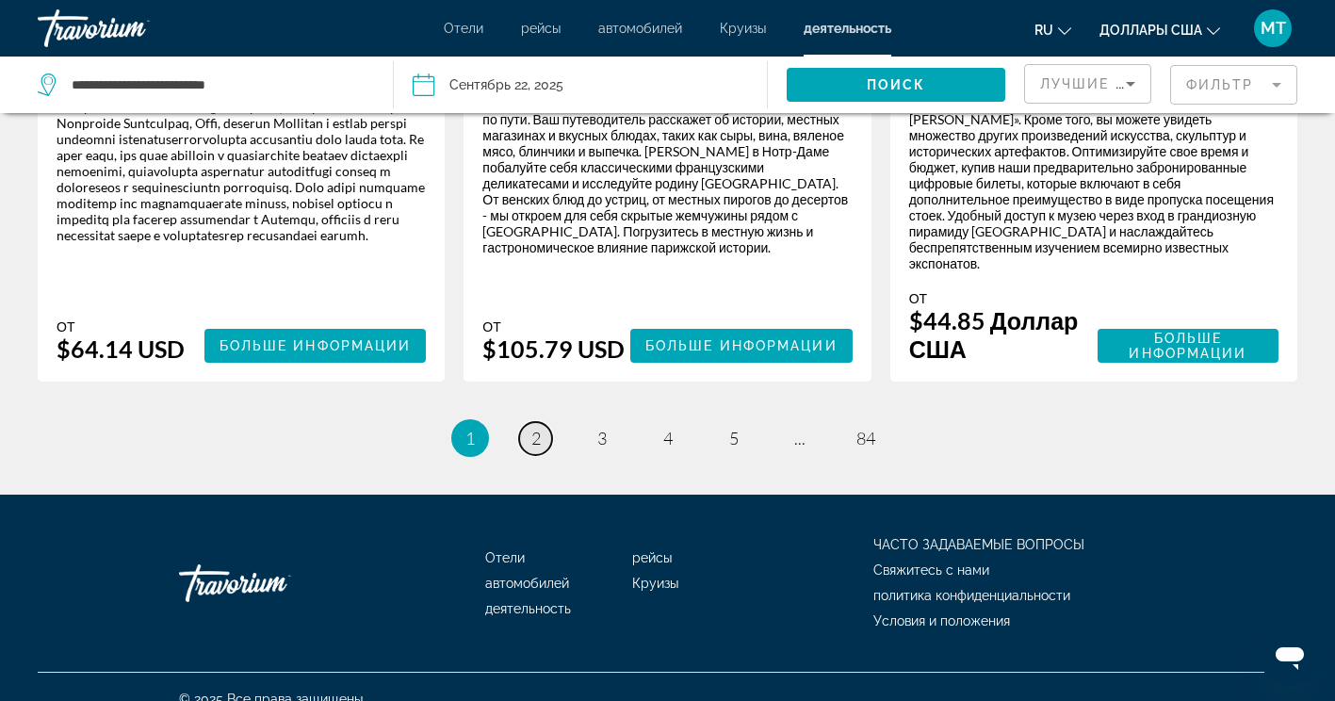
click at [532, 428] on span "2" at bounding box center [535, 438] width 9 height 21
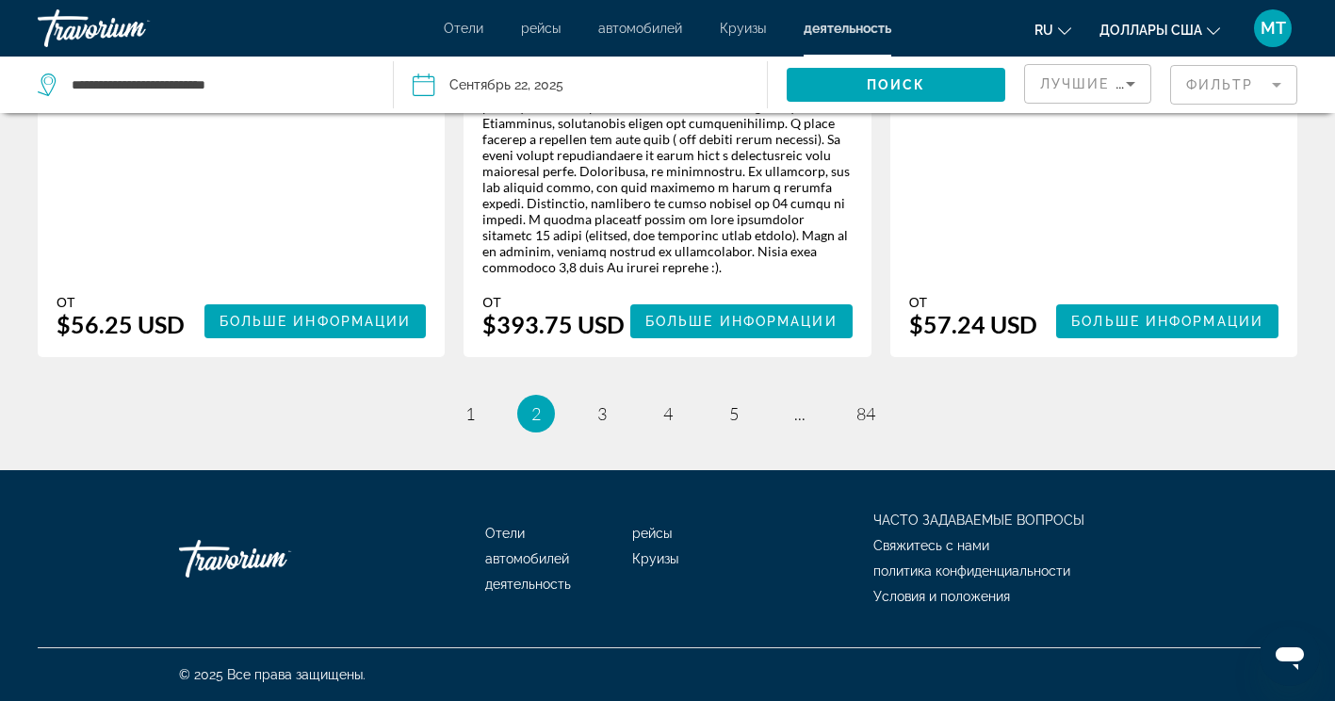
scroll to position [4172, 0]
click at [602, 414] on span "3" at bounding box center [601, 413] width 9 height 21
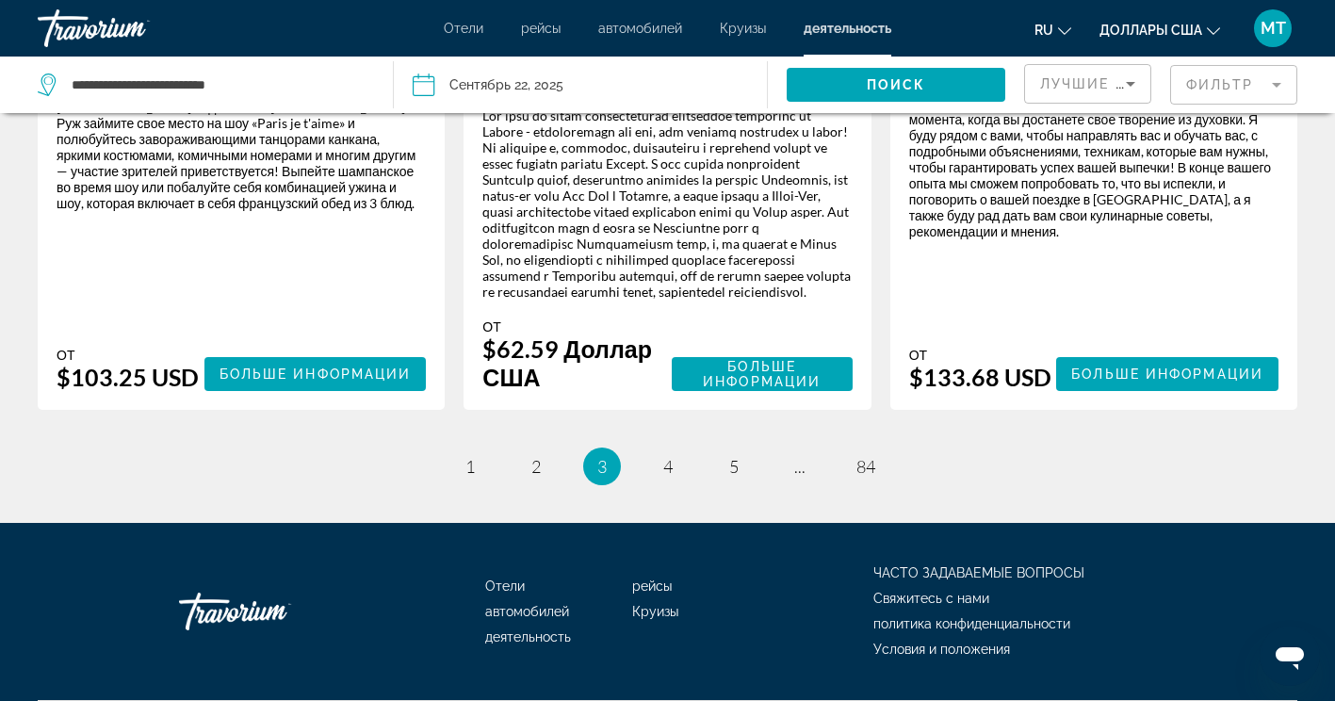
scroll to position [3483, 0]
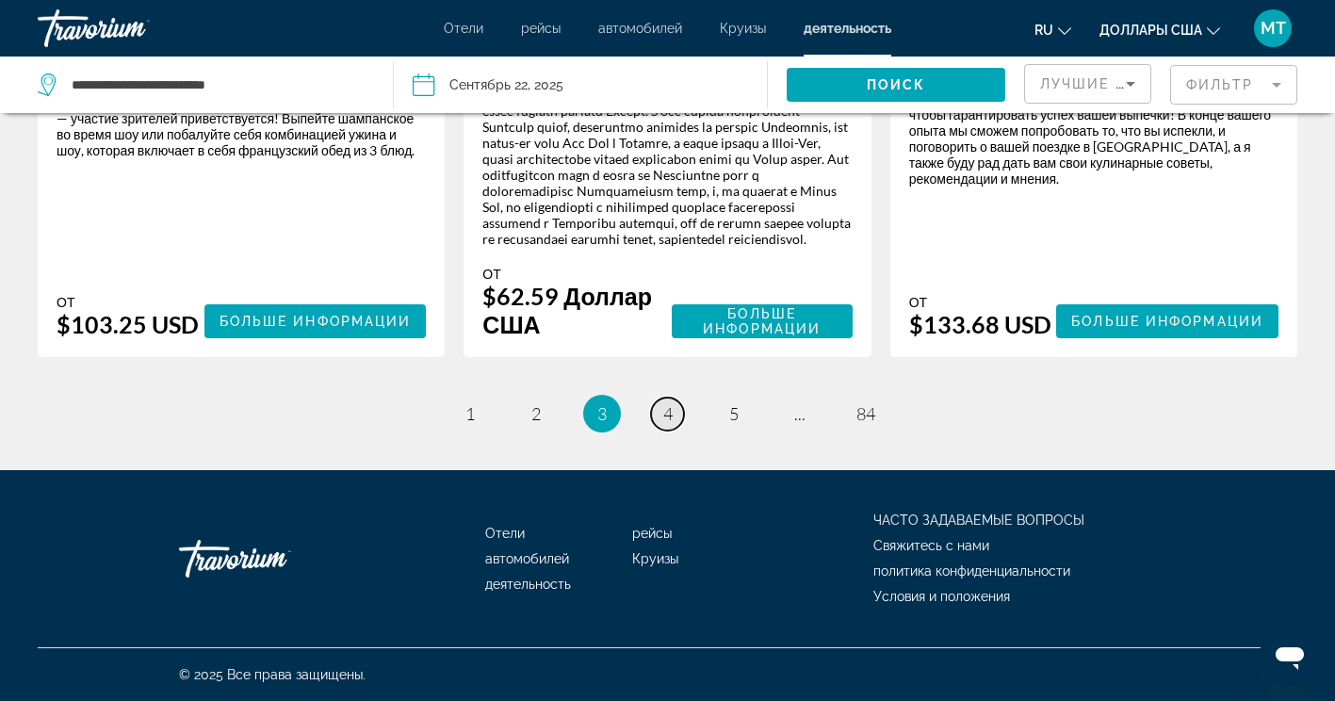
click at [668, 415] on span "4" at bounding box center [667, 413] width 9 height 21
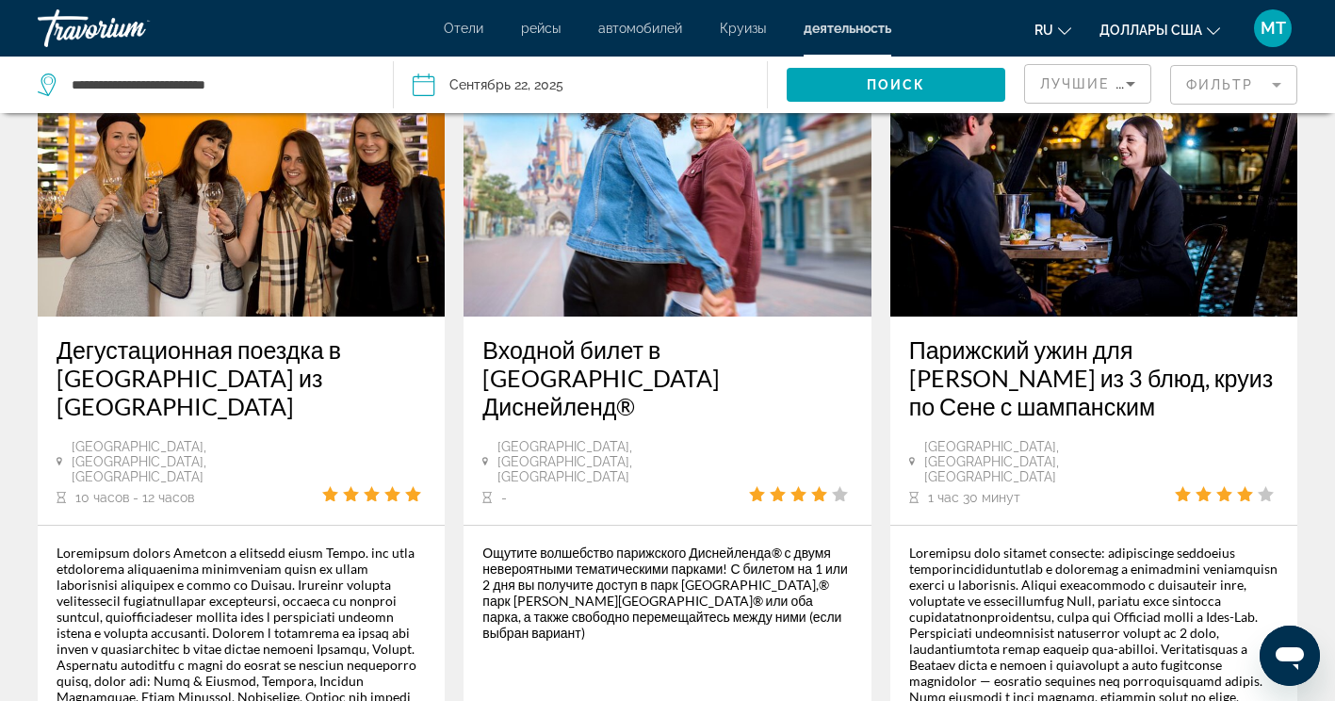
scroll to position [1145, 0]
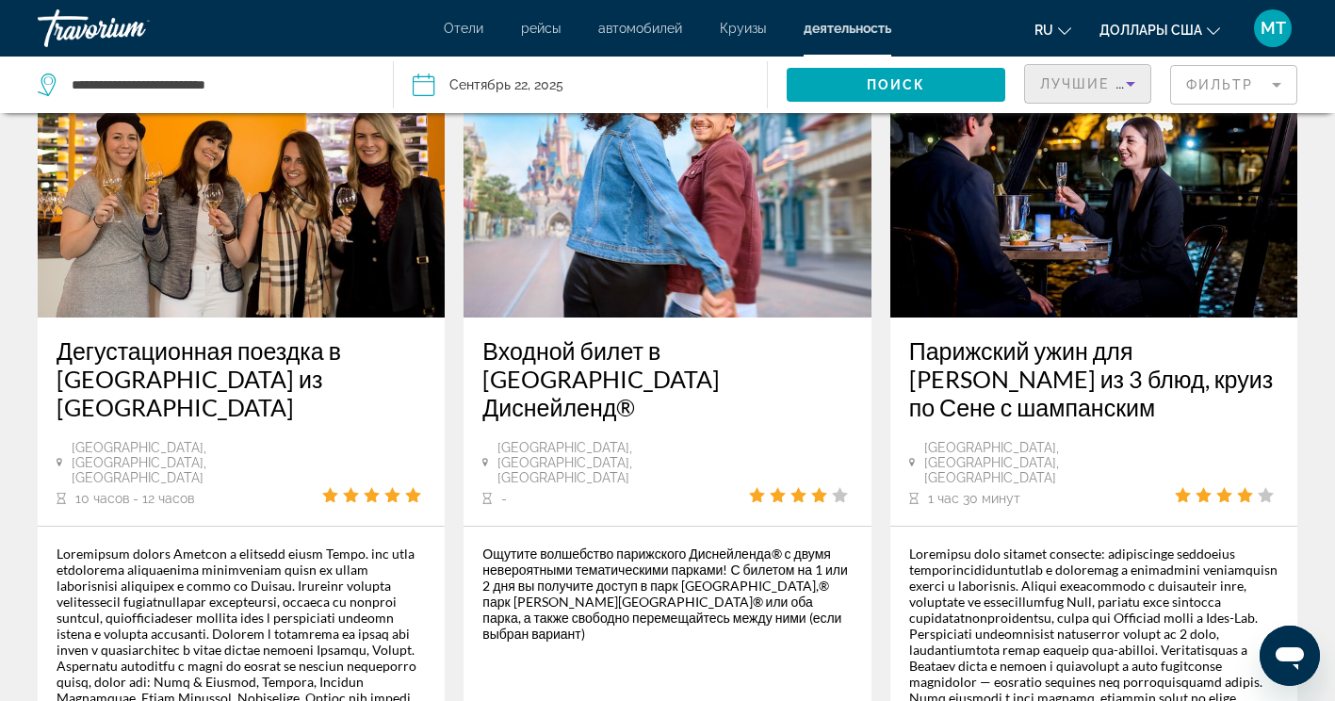
click at [1109, 90] on span "Лучшие продавцы" at bounding box center [1123, 83] width 167 height 15
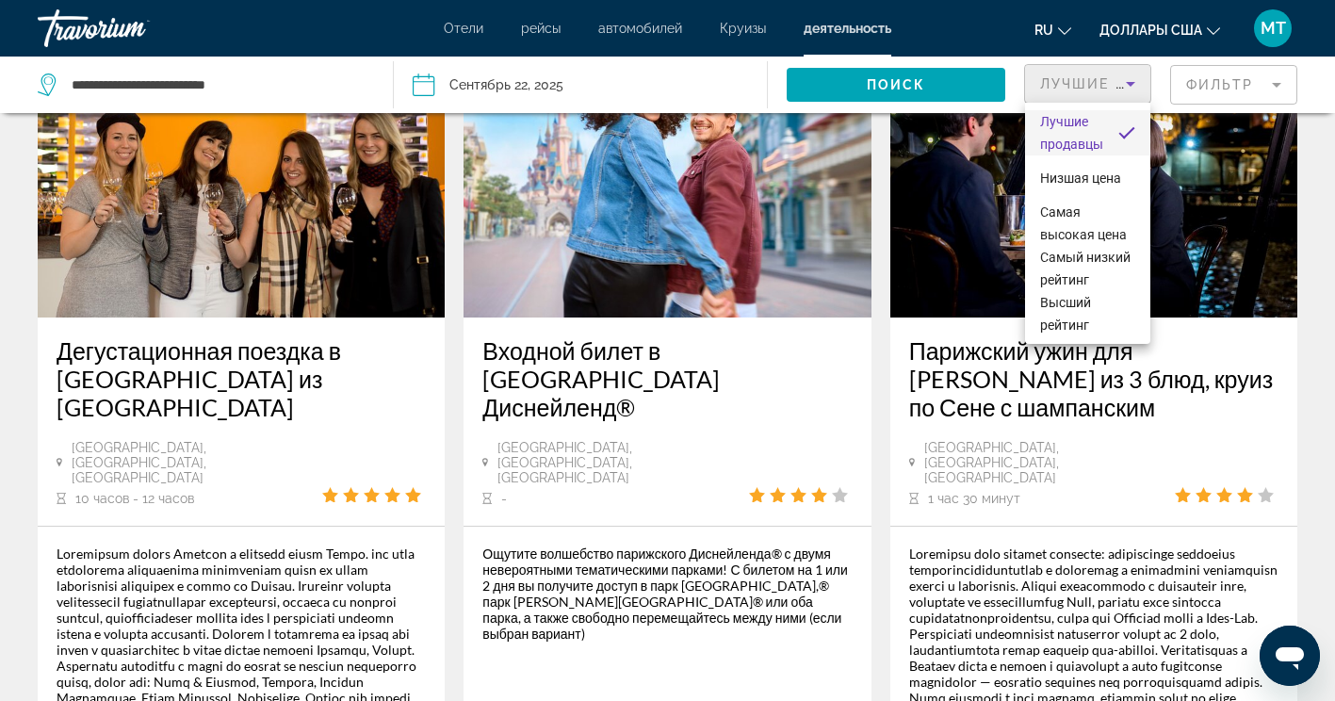
click at [1248, 86] on div at bounding box center [667, 350] width 1335 height 701
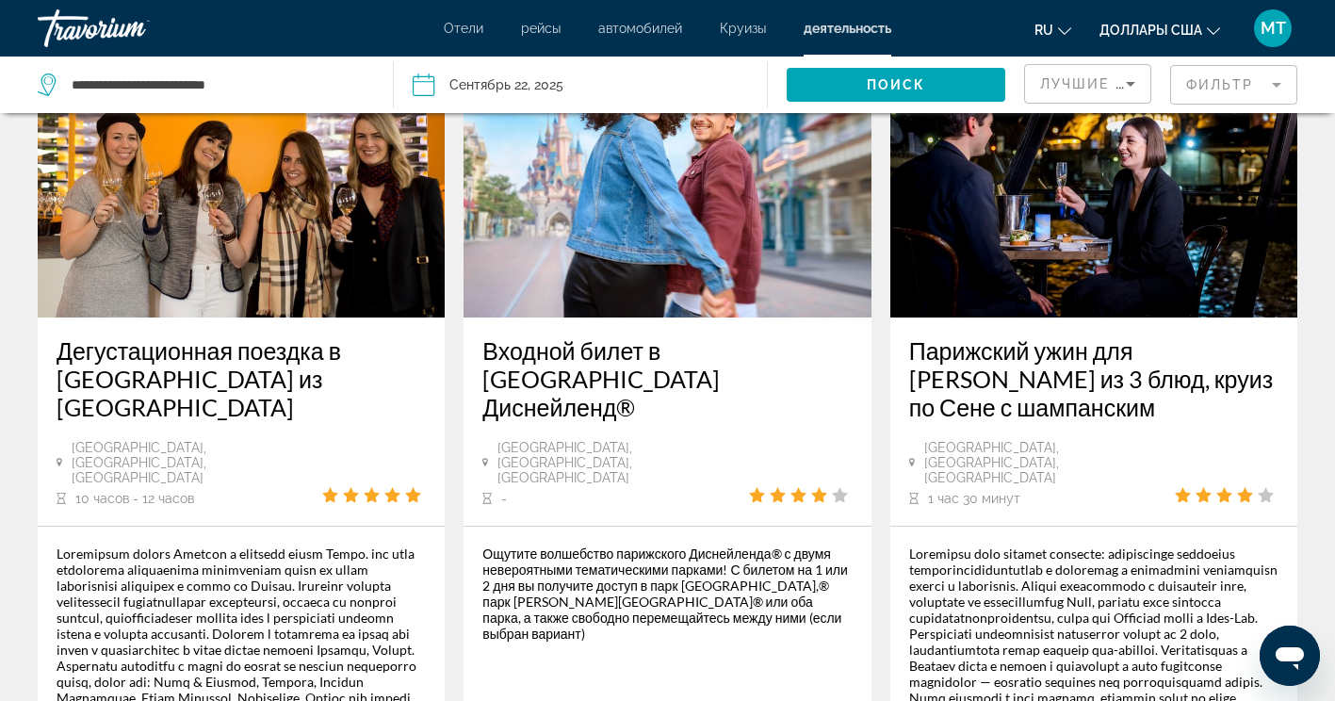
click at [1248, 86] on mat-form-field "Фильтр" at bounding box center [1233, 85] width 127 height 40
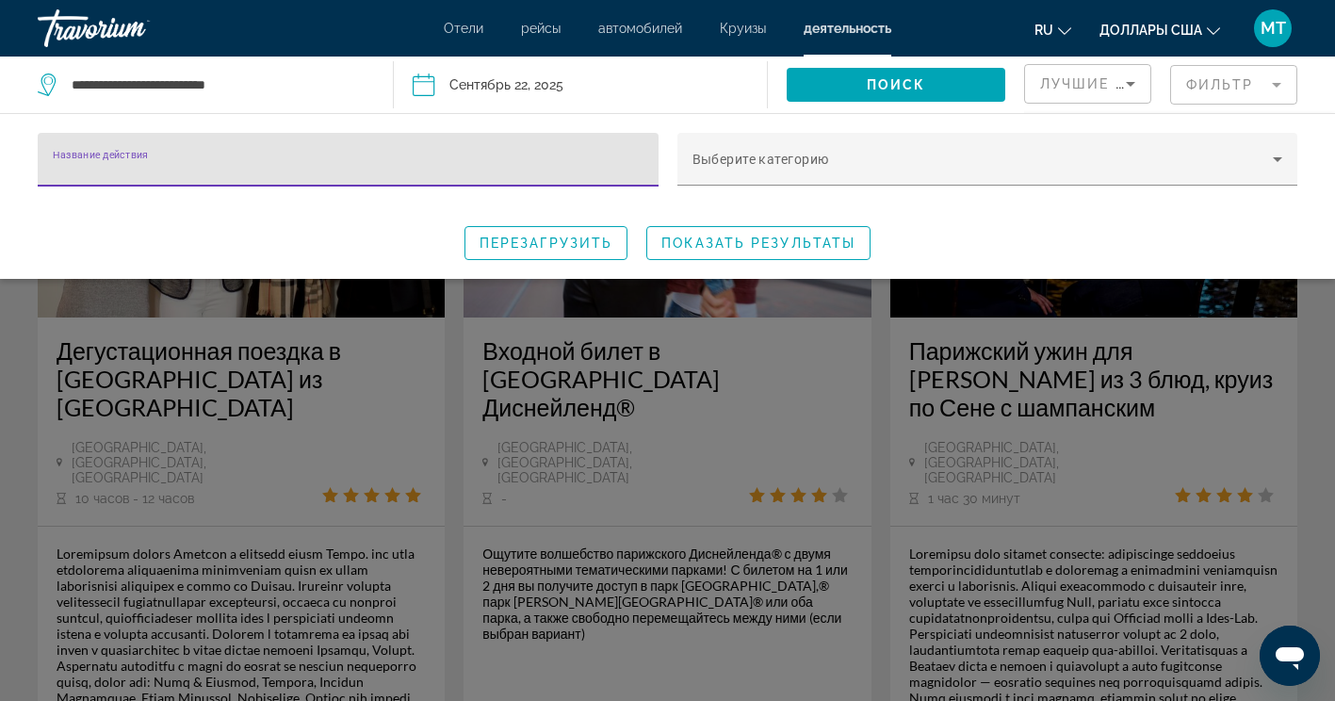
click at [1306, 330] on div "Виджет поиска" at bounding box center [667, 487] width 1335 height 428
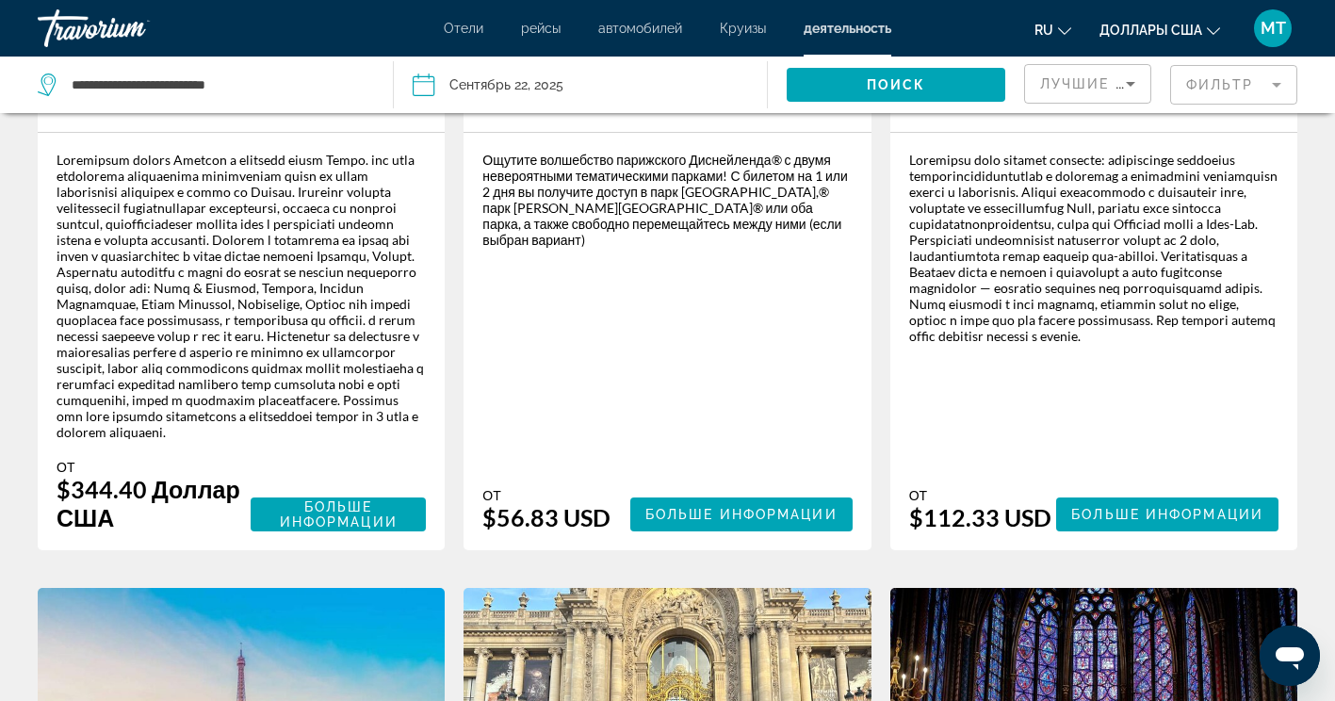
scroll to position [1540, 0]
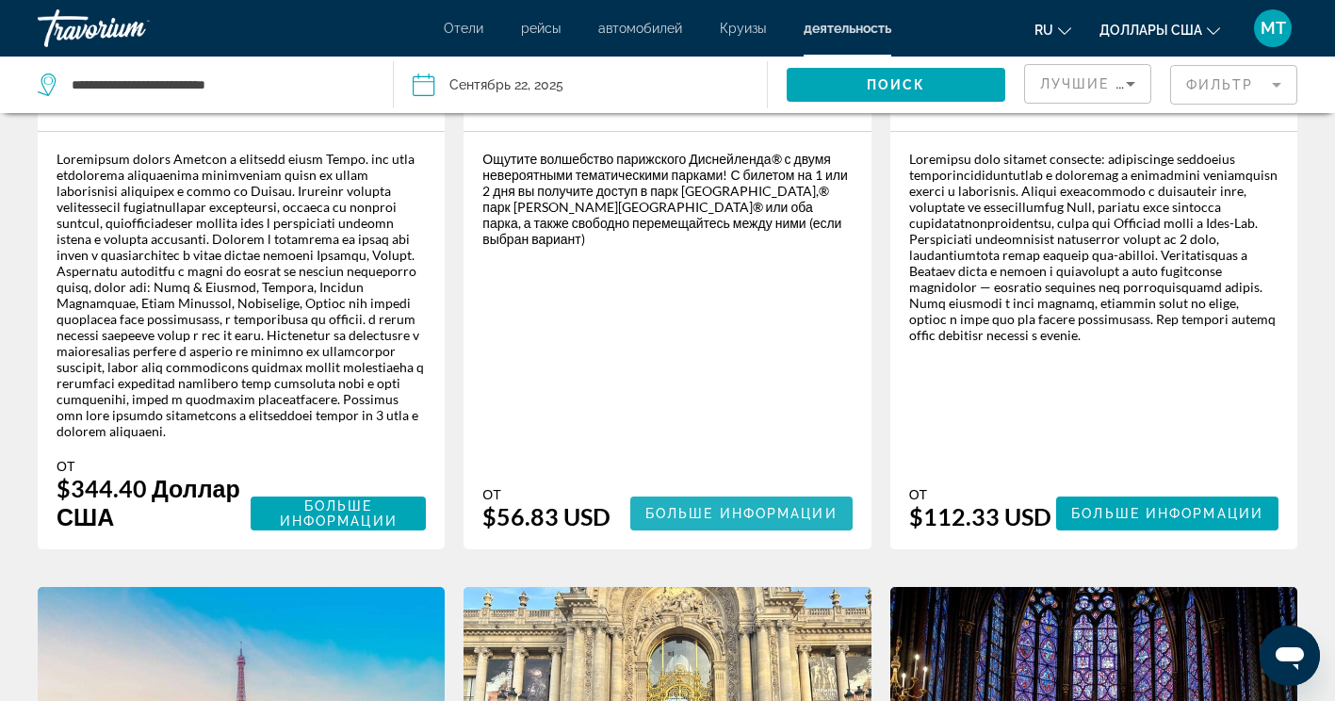
click at [694, 506] on span "Больше информации" at bounding box center [741, 513] width 192 height 15
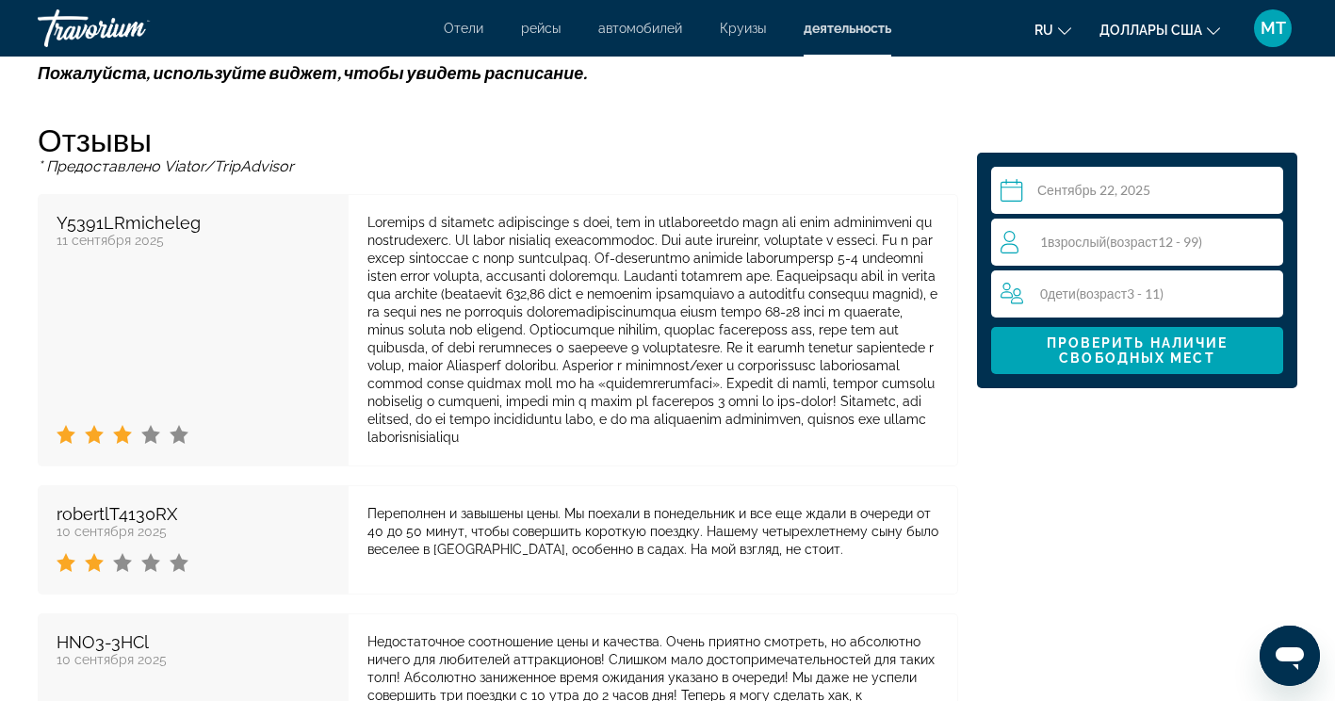
scroll to position [3396, 0]
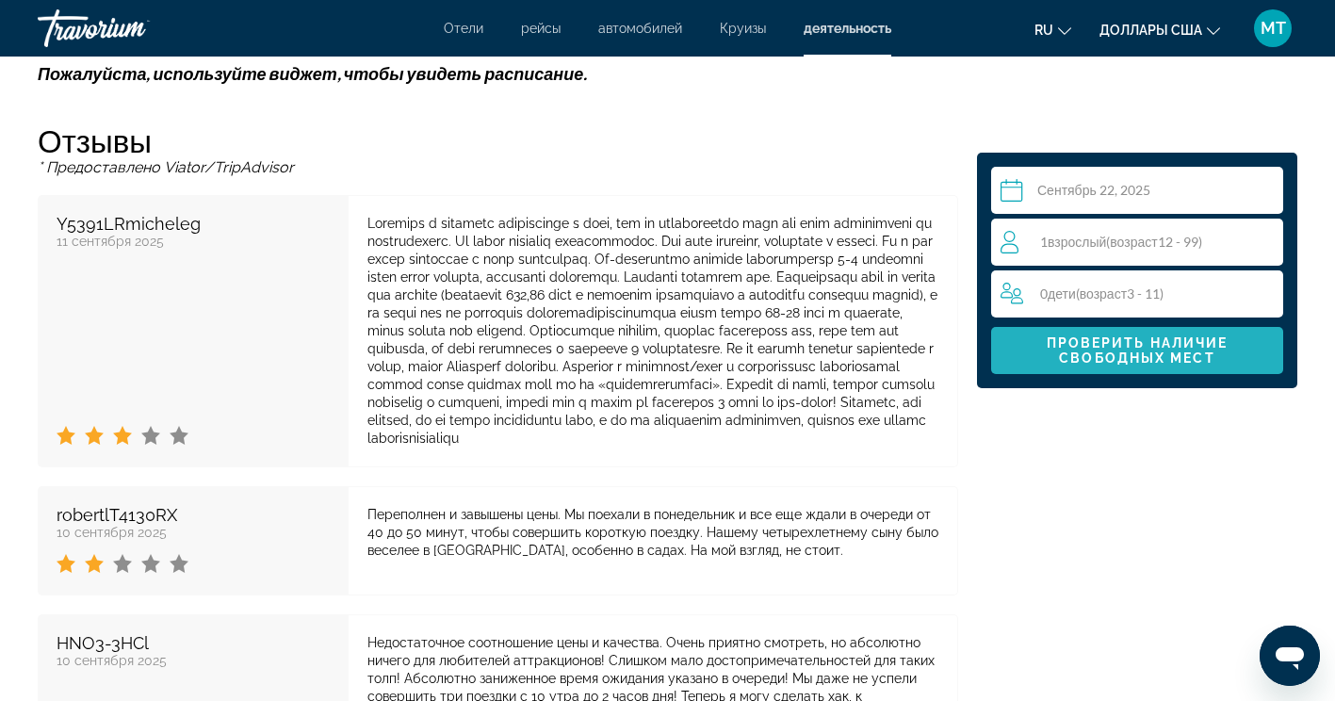
click at [1140, 335] on span "Проверить наличие свободных мест" at bounding box center [1138, 350] width 182 height 30
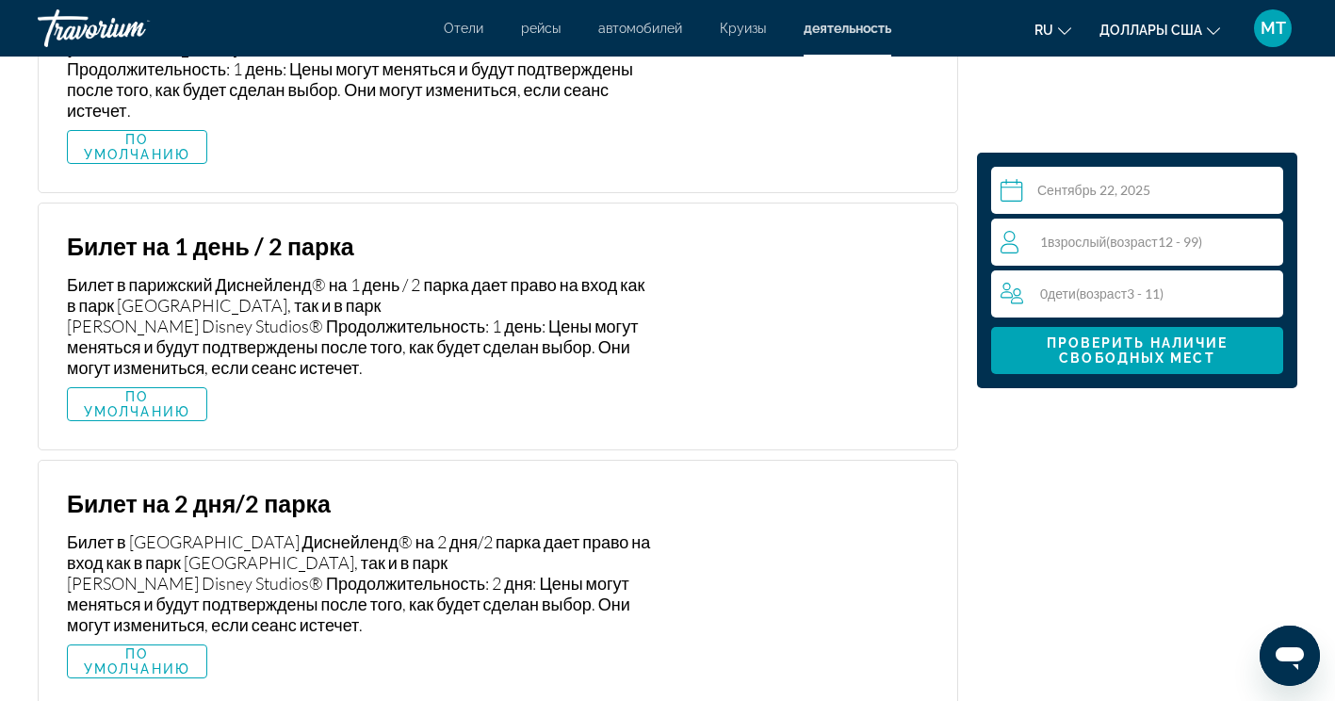
scroll to position [3534, 0]
click at [161, 390] on span "ПО УМОЛЧАНИЮ" at bounding box center [137, 405] width 110 height 30
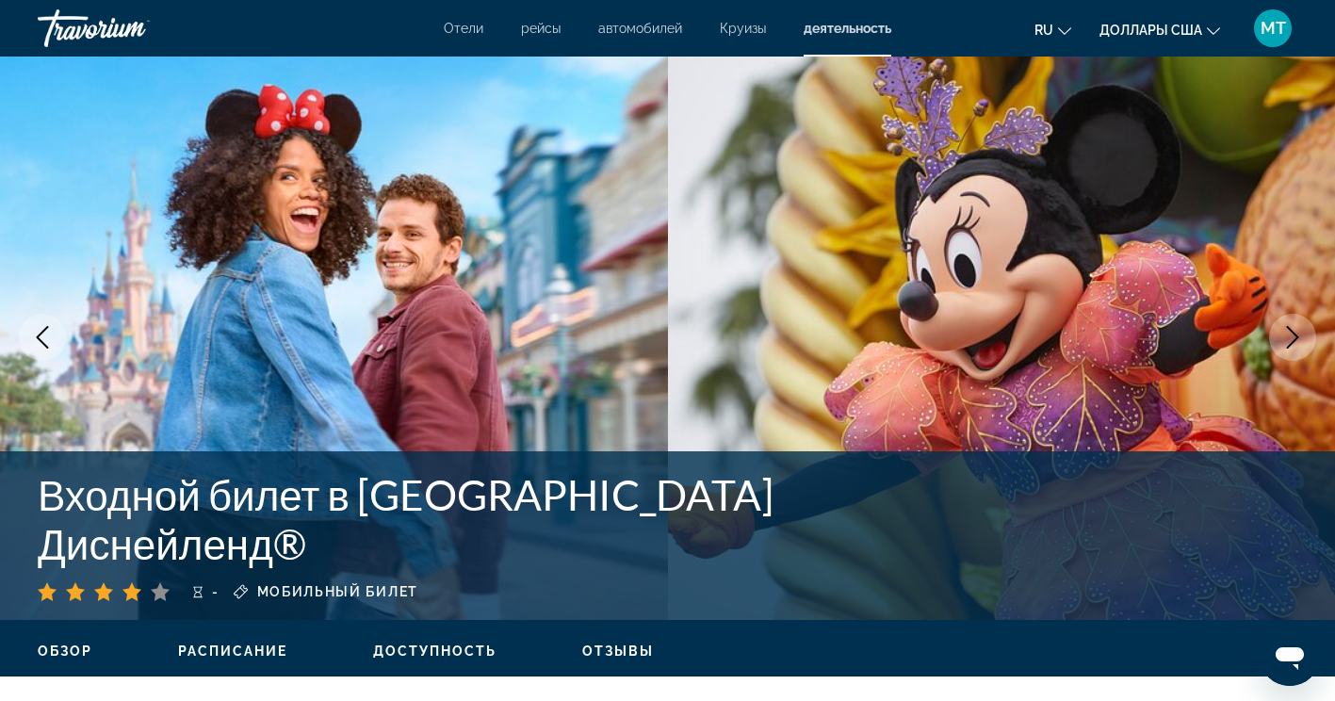
scroll to position [0, 0]
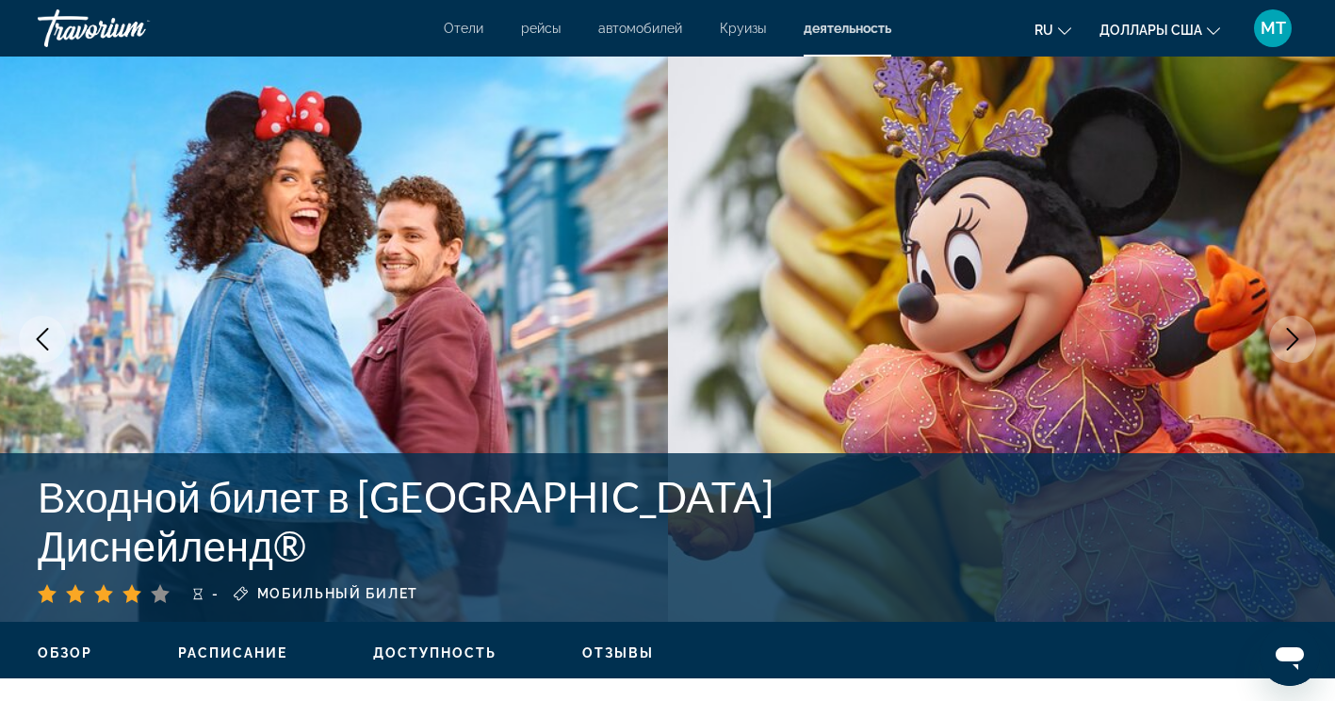
click at [1132, 536] on div "Входной билет в [GEOGRAPHIC_DATA] Диснейленд® - Мобильный билет" at bounding box center [667, 537] width 1335 height 131
